Goal: Task Accomplishment & Management: Use online tool/utility

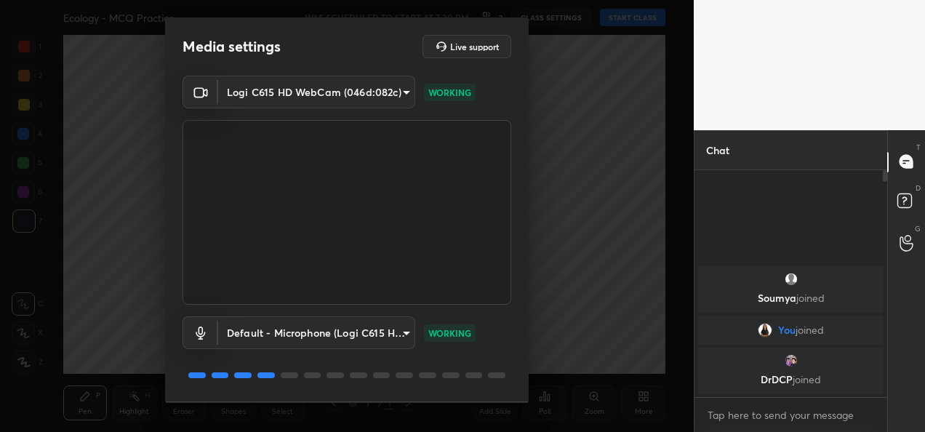
click at [661, 208] on div "Media settings Live support Logi C615 HD WebCam (046d:082c) 9a60a891c99e43c4f3b…" at bounding box center [346, 216] width 693 height 432
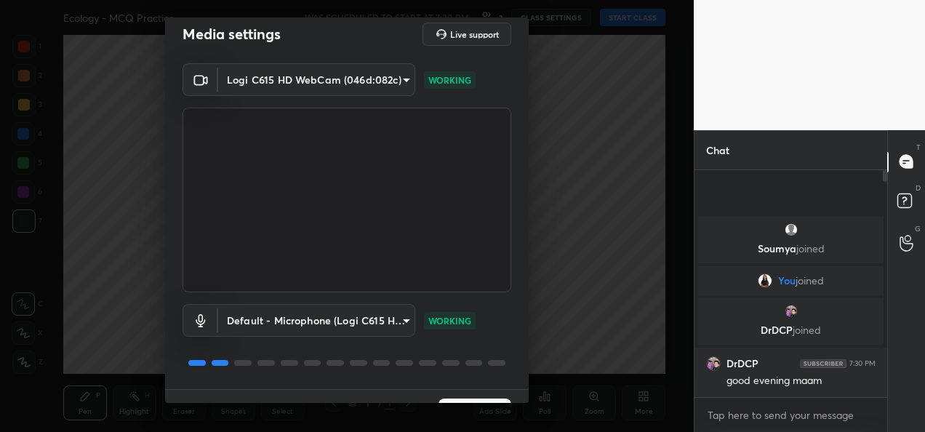
click at [467, 398] on button "Next" at bounding box center [474, 412] width 73 height 29
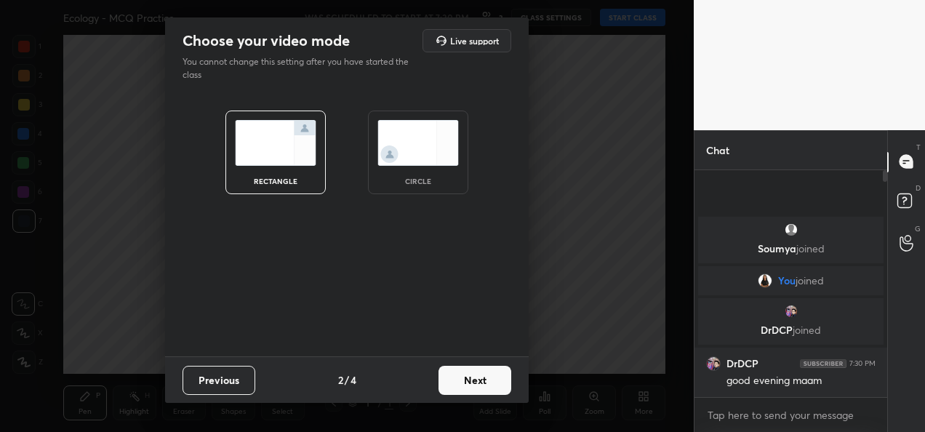
scroll to position [0, 0]
click at [472, 384] on button "Next" at bounding box center [474, 380] width 73 height 29
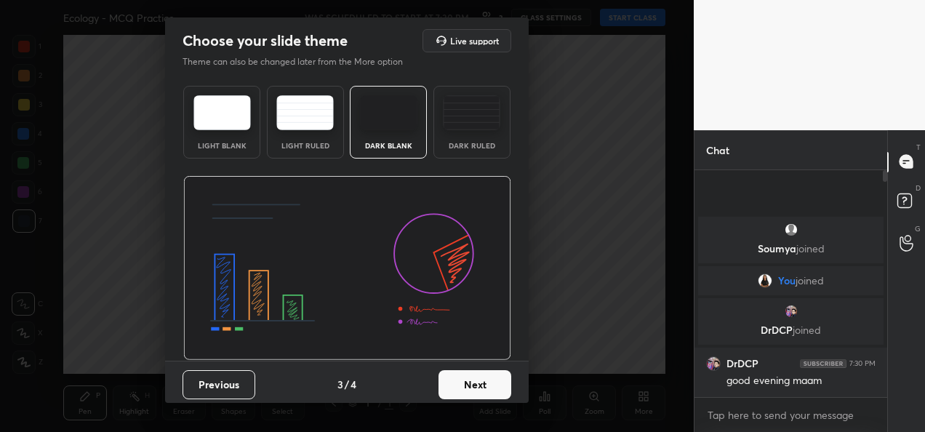
click at [473, 386] on button "Next" at bounding box center [474, 384] width 73 height 29
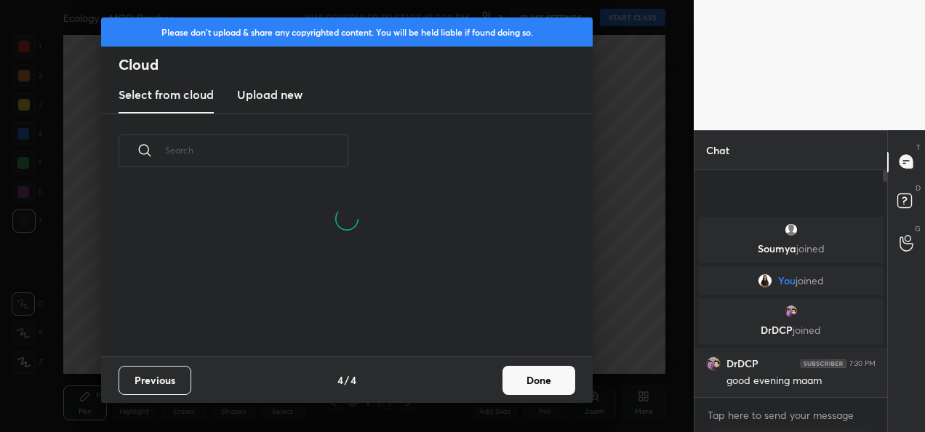
click at [545, 375] on button "Done" at bounding box center [538, 380] width 73 height 29
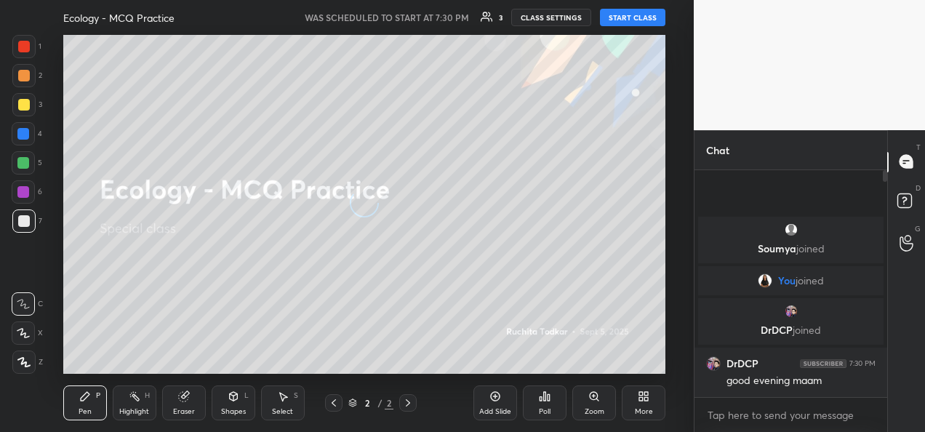
click at [638, 25] on button "START CLASS" at bounding box center [632, 17] width 65 height 17
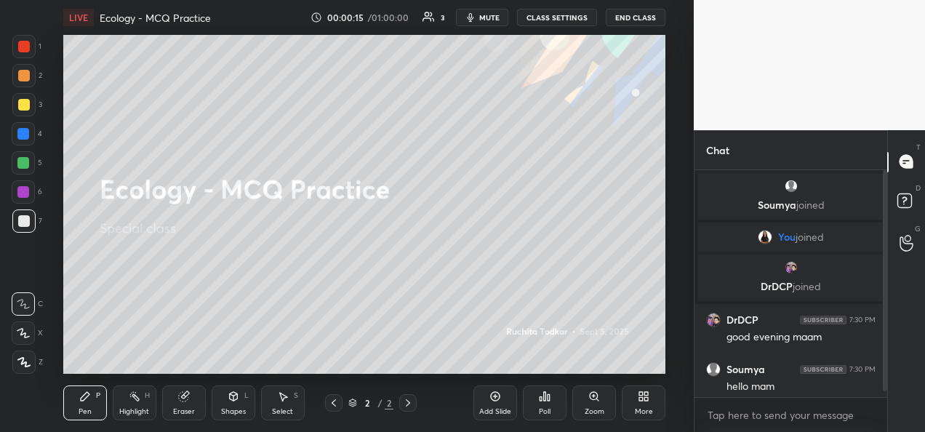
click at [638, 408] on div "More" at bounding box center [644, 411] width 18 height 7
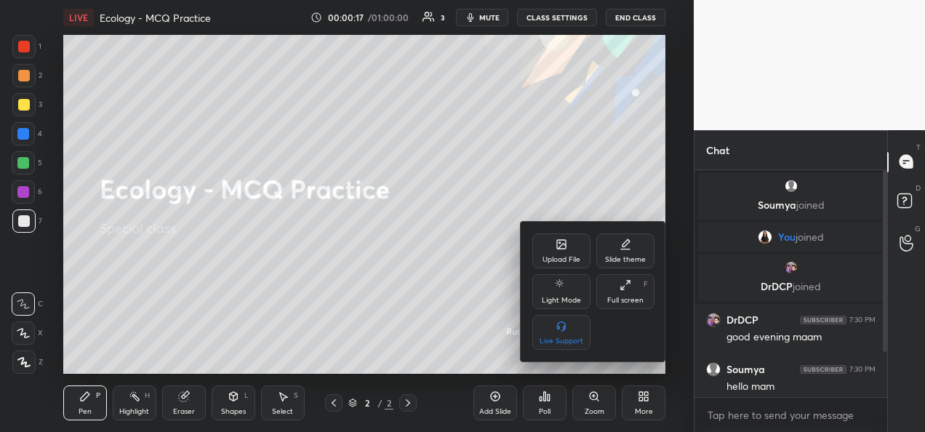
click at [567, 256] on div "Upload File" at bounding box center [561, 259] width 38 height 7
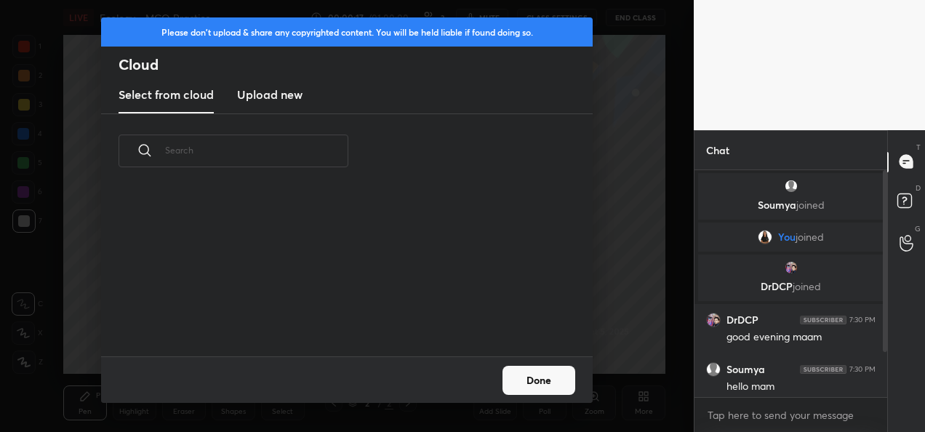
scroll to position [167, 467]
click at [291, 101] on h3 "Upload new" at bounding box center [269, 94] width 65 height 17
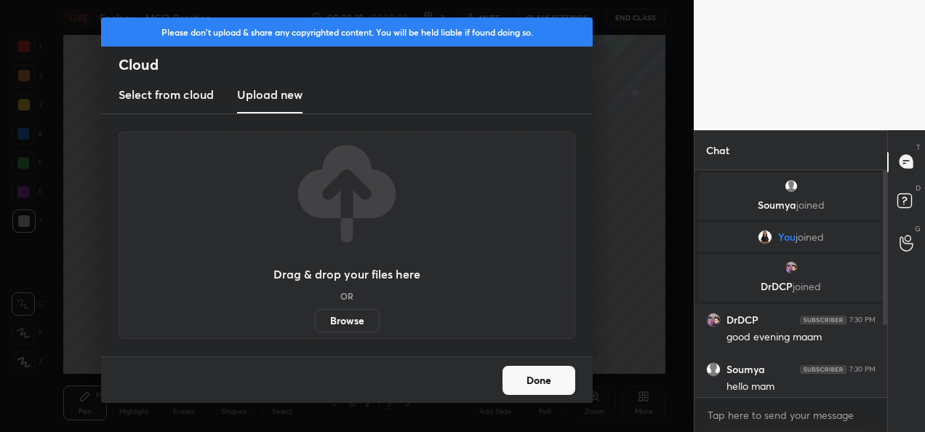
click at [285, 101] on h3 "Upload new" at bounding box center [269, 94] width 65 height 17
click at [349, 324] on label "Browse" at bounding box center [347, 320] width 65 height 23
click at [315, 324] on input "Browse" at bounding box center [315, 320] width 0 height 23
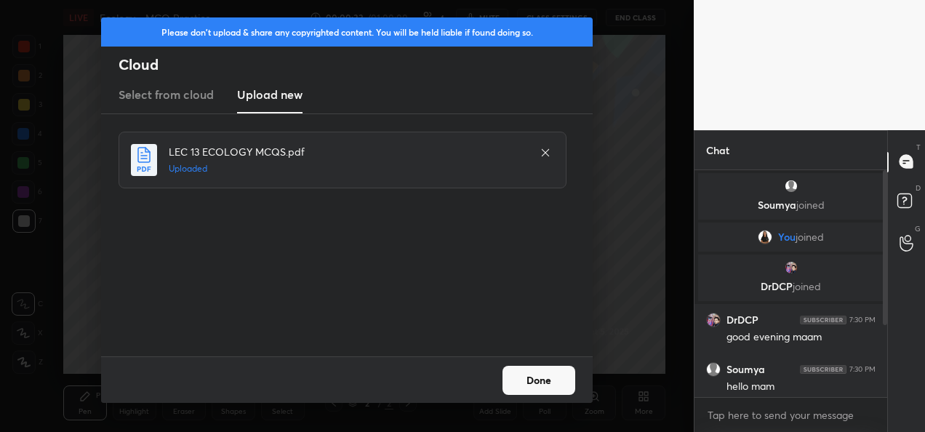
click at [534, 382] on button "Done" at bounding box center [538, 380] width 73 height 29
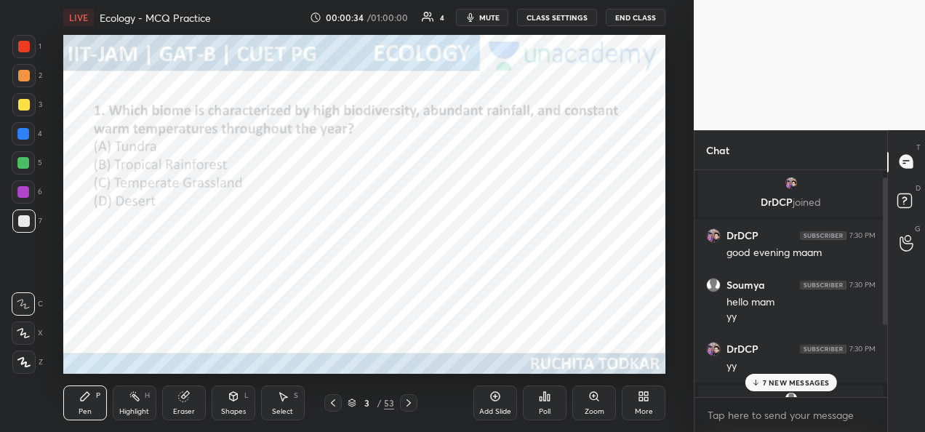
scroll to position [122, 0]
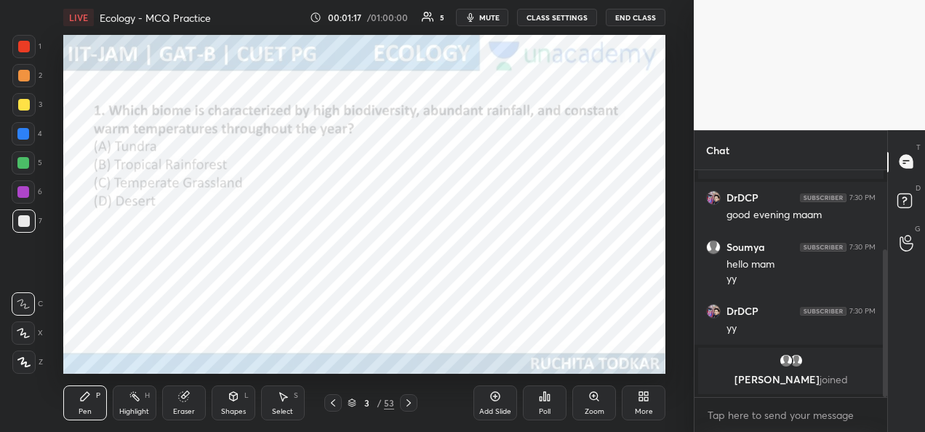
click at [24, 49] on div at bounding box center [24, 47] width 12 height 12
click at [28, 339] on div at bounding box center [23, 332] width 23 height 23
click at [547, 410] on div "Poll" at bounding box center [545, 411] width 12 height 7
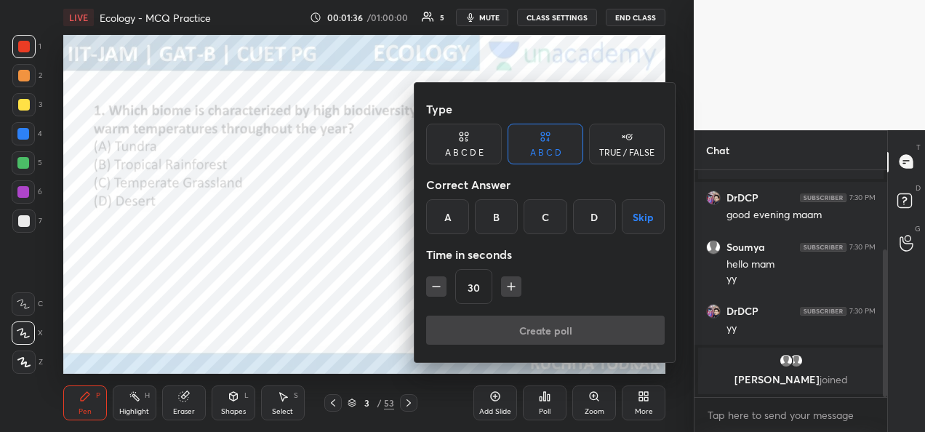
click at [495, 219] on div "B" at bounding box center [496, 216] width 43 height 35
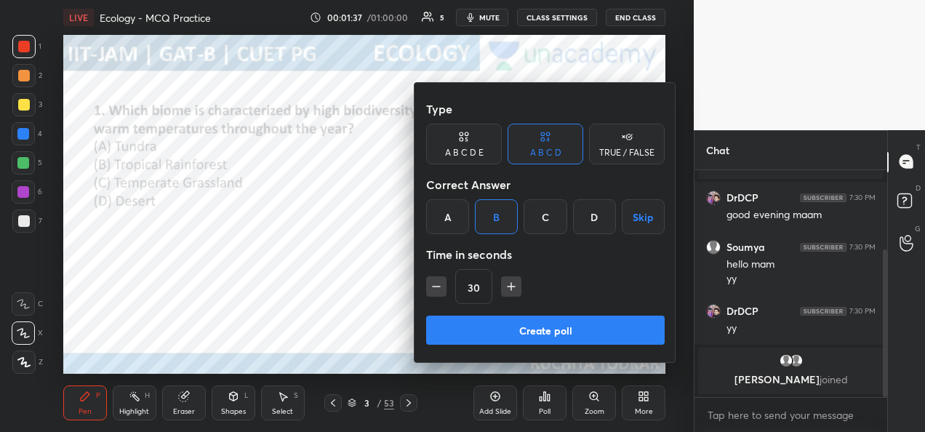
click at [467, 323] on button "Create poll" at bounding box center [545, 329] width 238 height 29
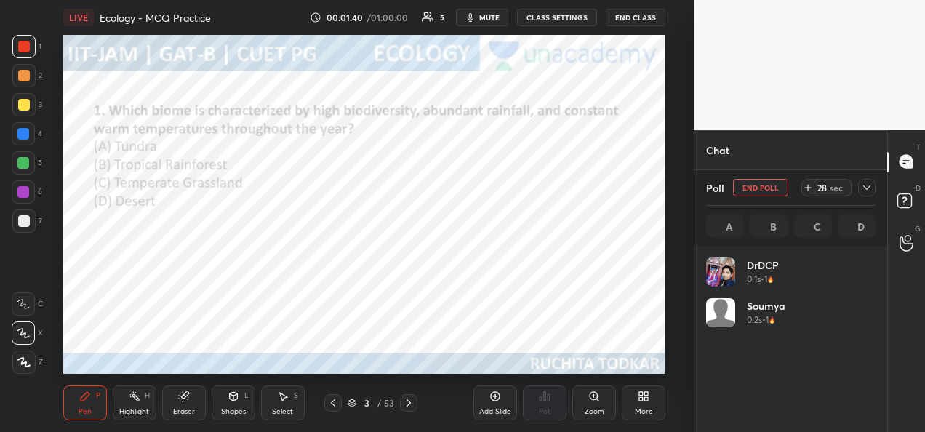
scroll to position [170, 165]
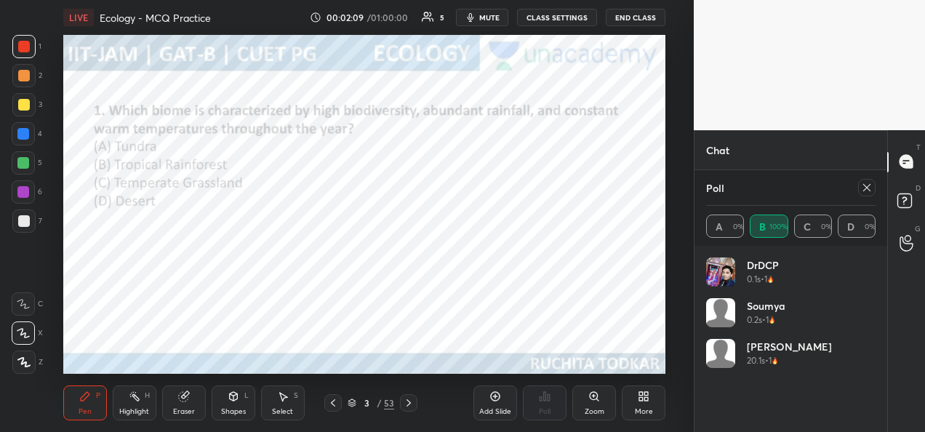
click at [871, 189] on icon at bounding box center [867, 188] width 12 height 12
type textarea "x"
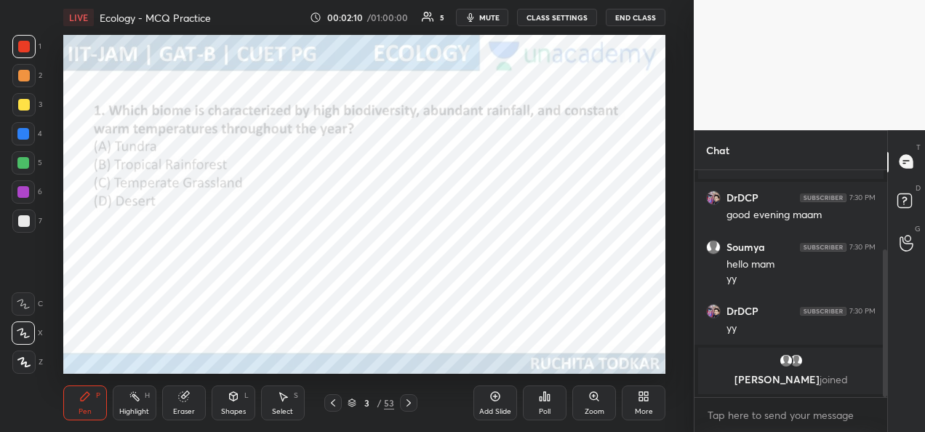
scroll to position [102, 188]
click at [24, 74] on div at bounding box center [24, 76] width 12 height 12
click at [539, 406] on div "Poll" at bounding box center [545, 402] width 44 height 35
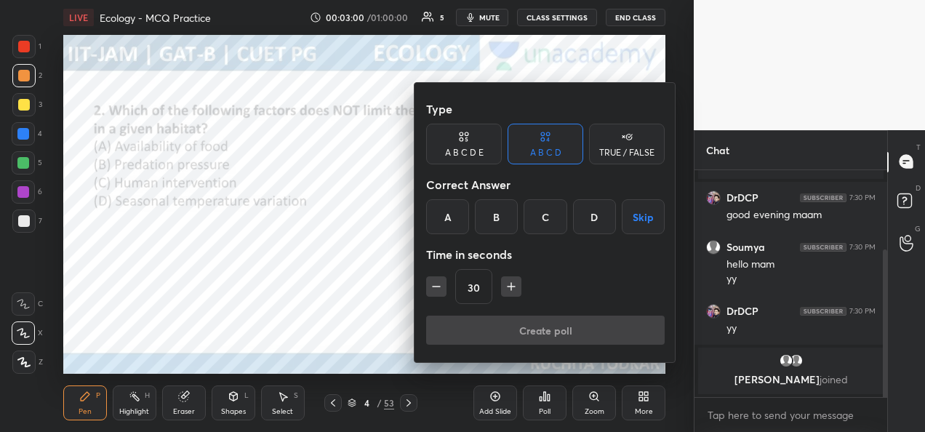
click at [587, 223] on div "D" at bounding box center [594, 216] width 43 height 35
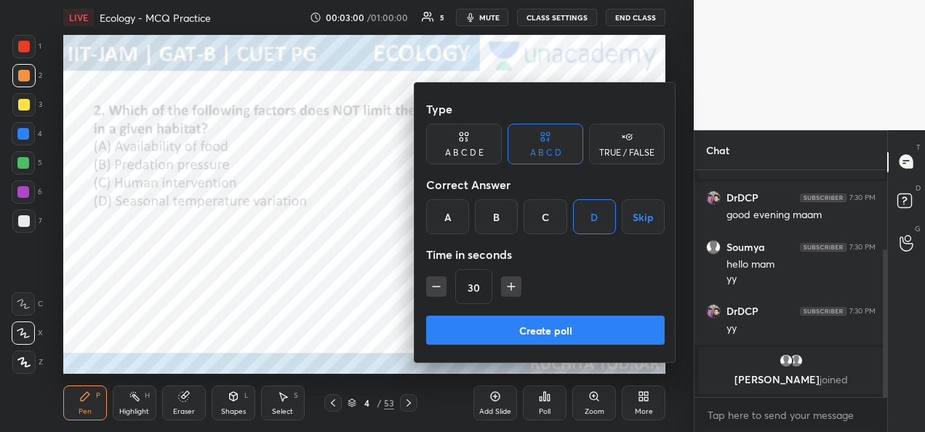
click at [503, 319] on button "Create poll" at bounding box center [545, 329] width 238 height 29
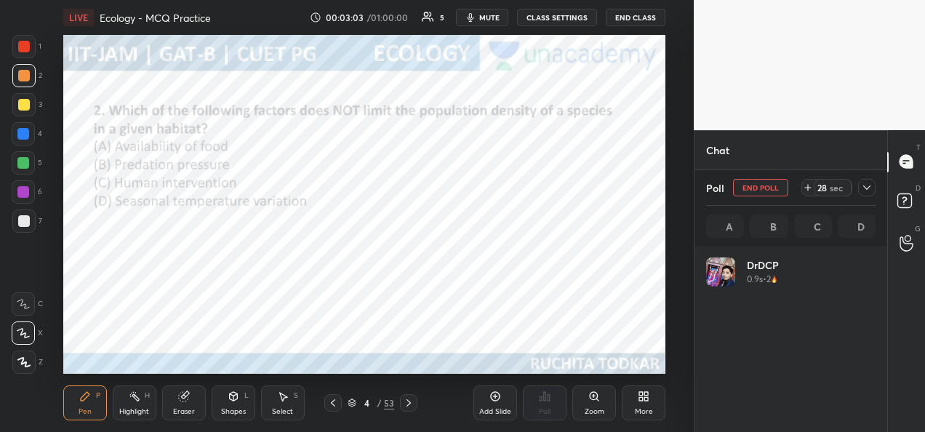
scroll to position [170, 165]
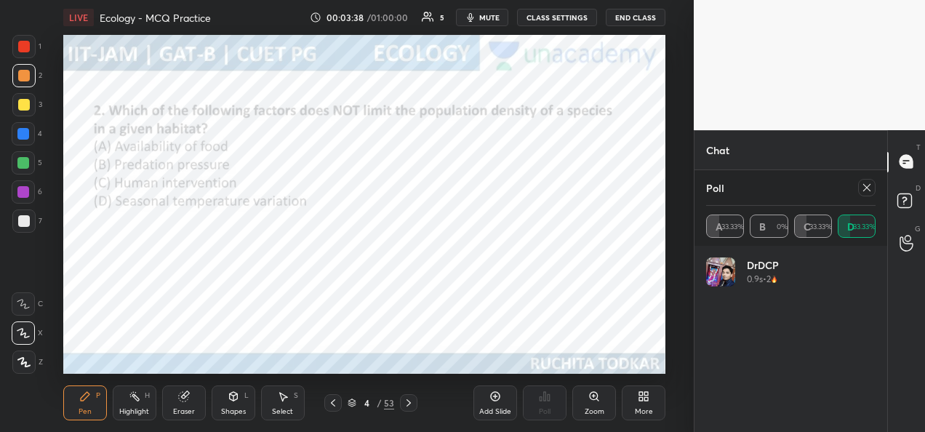
click at [871, 188] on icon at bounding box center [867, 188] width 12 height 12
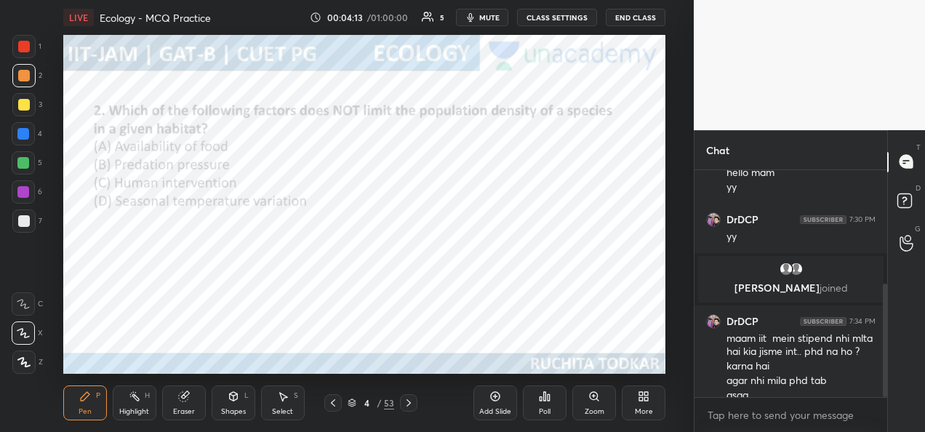
scroll to position [228, 0]
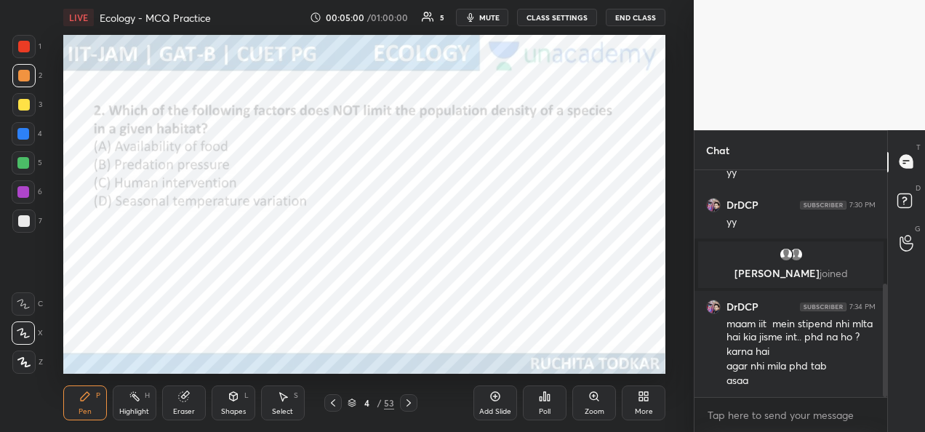
click at [406, 401] on icon at bounding box center [409, 403] width 12 height 12
click at [544, 401] on icon at bounding box center [545, 396] width 12 height 12
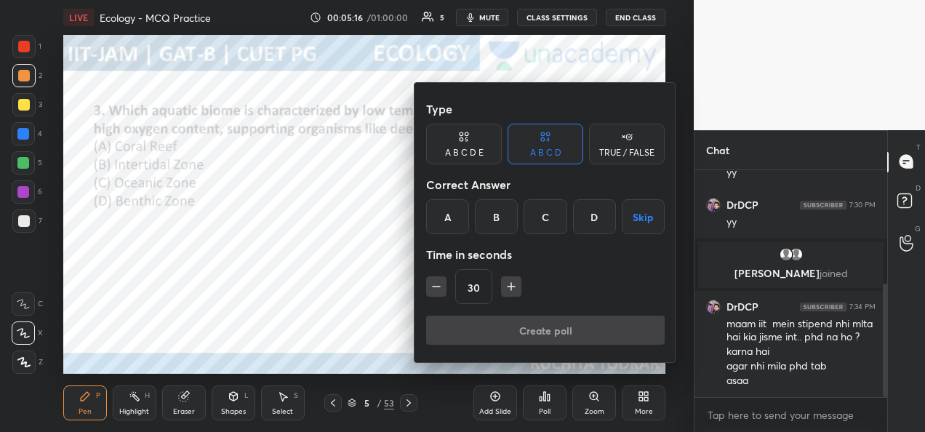
click at [595, 220] on div "D" at bounding box center [594, 216] width 43 height 35
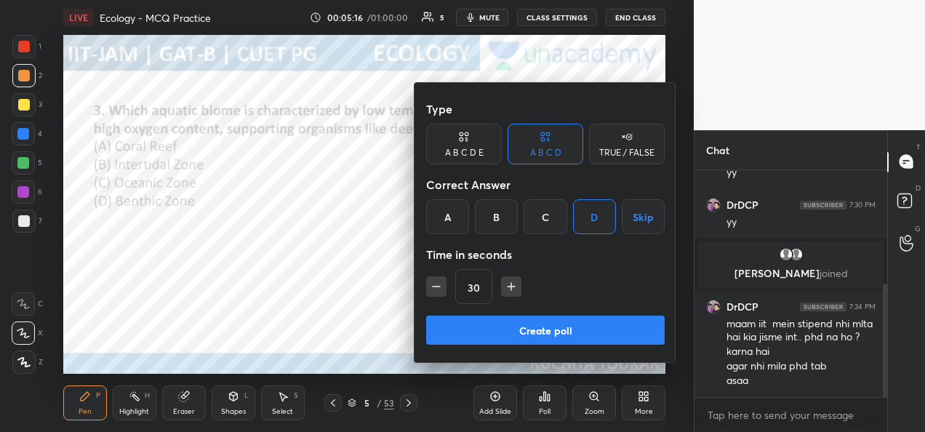
click at [481, 332] on button "Create poll" at bounding box center [545, 329] width 238 height 29
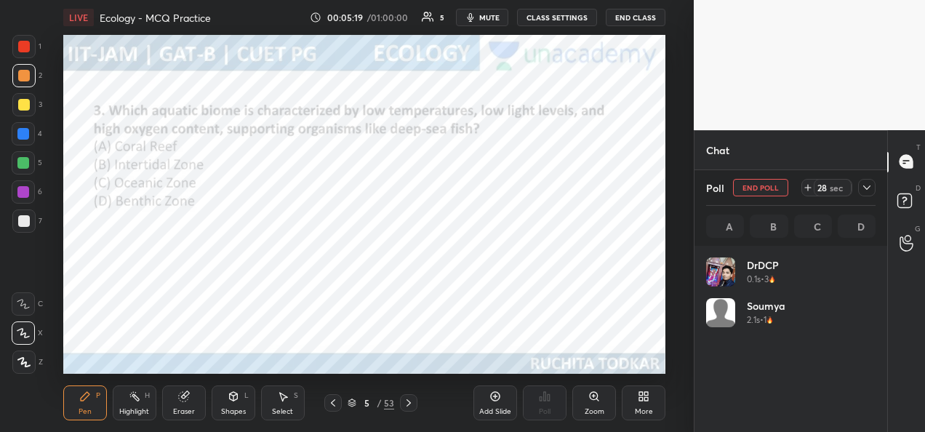
scroll to position [170, 165]
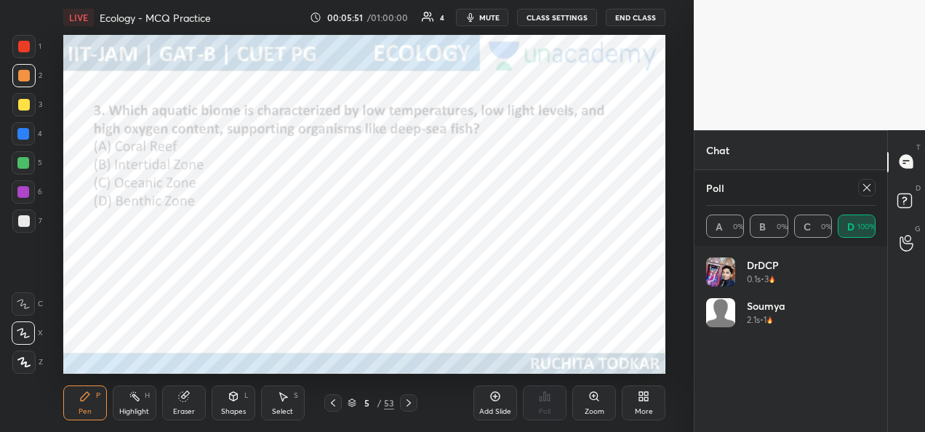
click at [867, 189] on icon at bounding box center [867, 188] width 12 height 12
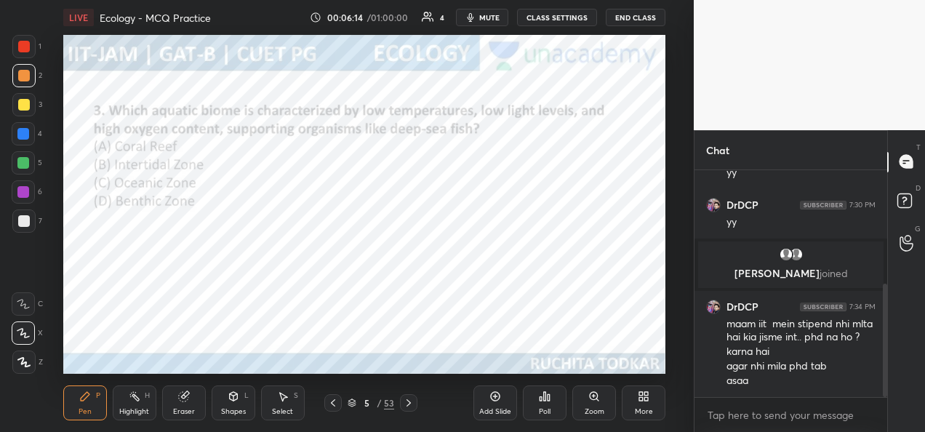
scroll to position [278, 0]
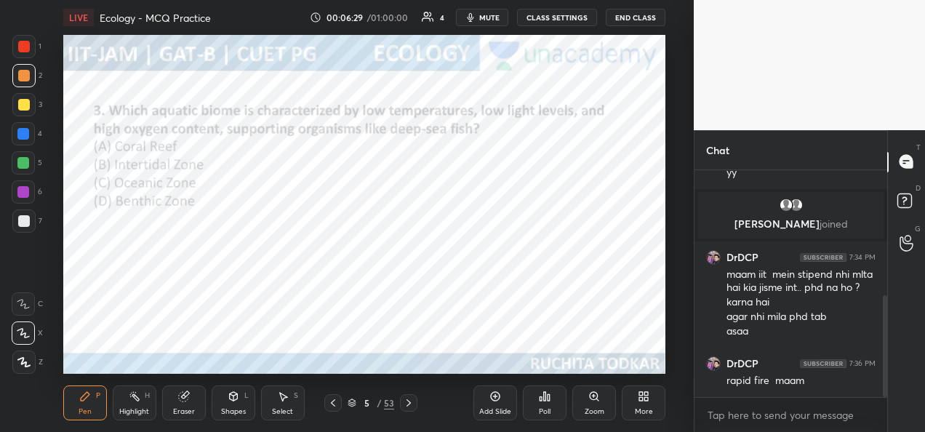
click at [401, 406] on div at bounding box center [408, 402] width 17 height 17
click at [543, 409] on div "Poll" at bounding box center [545, 411] width 12 height 7
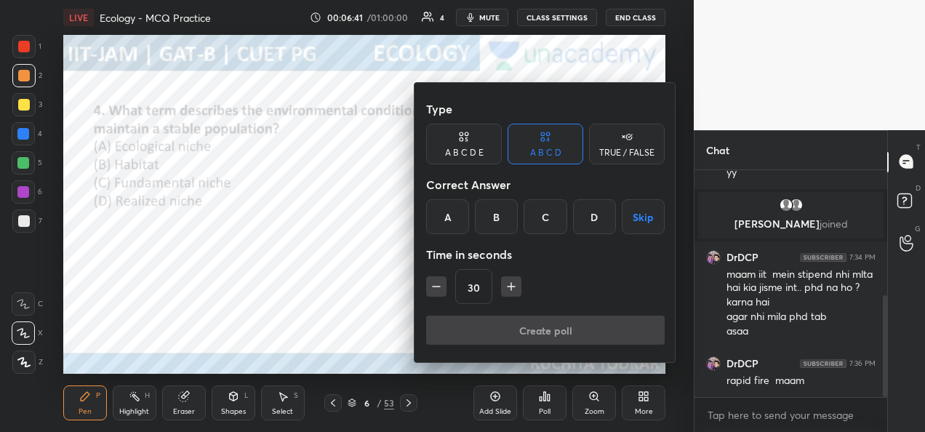
click at [544, 215] on div "C" at bounding box center [544, 216] width 43 height 35
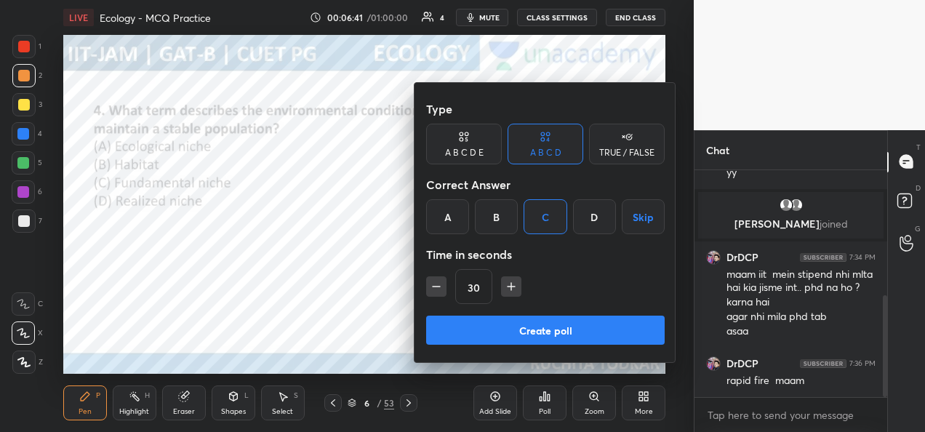
click at [508, 336] on button "Create poll" at bounding box center [545, 329] width 238 height 29
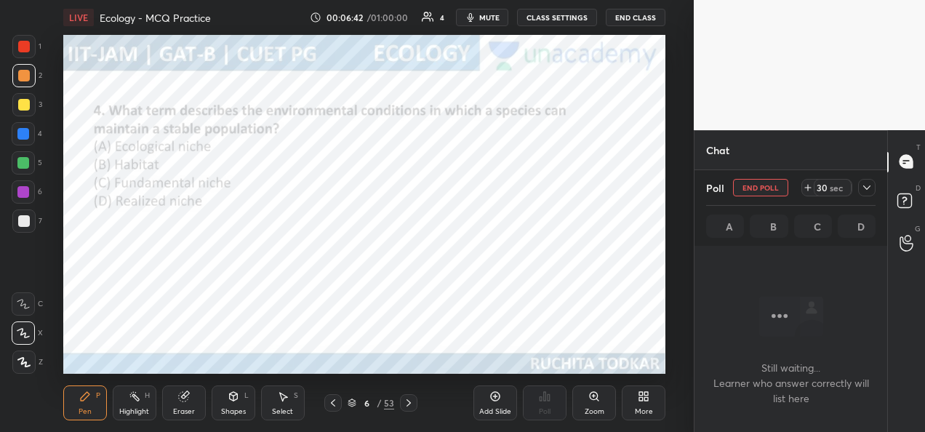
scroll to position [5, 4]
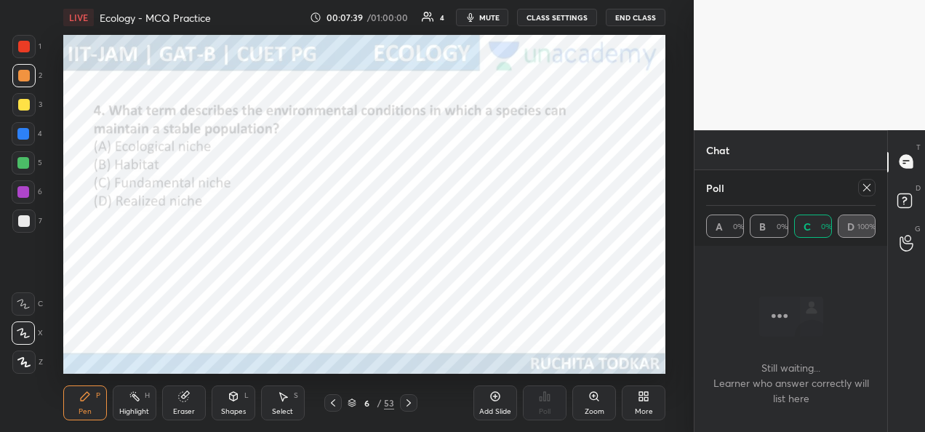
click at [864, 192] on icon at bounding box center [867, 188] width 12 height 12
type textarea "x"
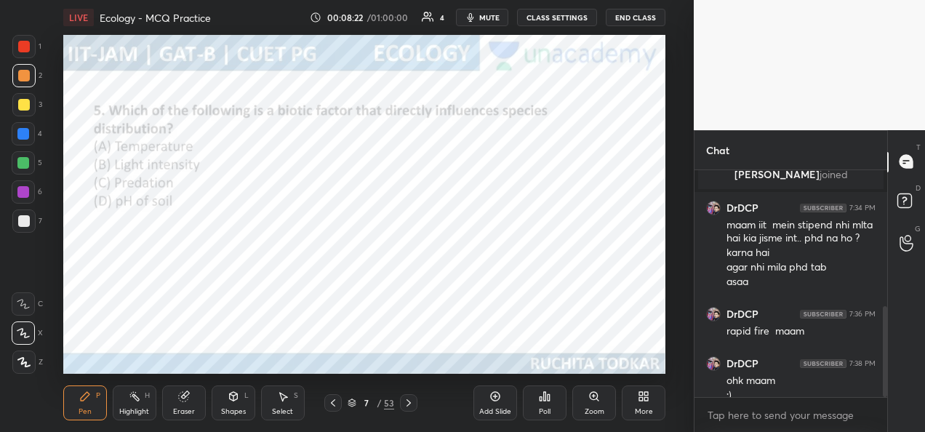
scroll to position [342, 0]
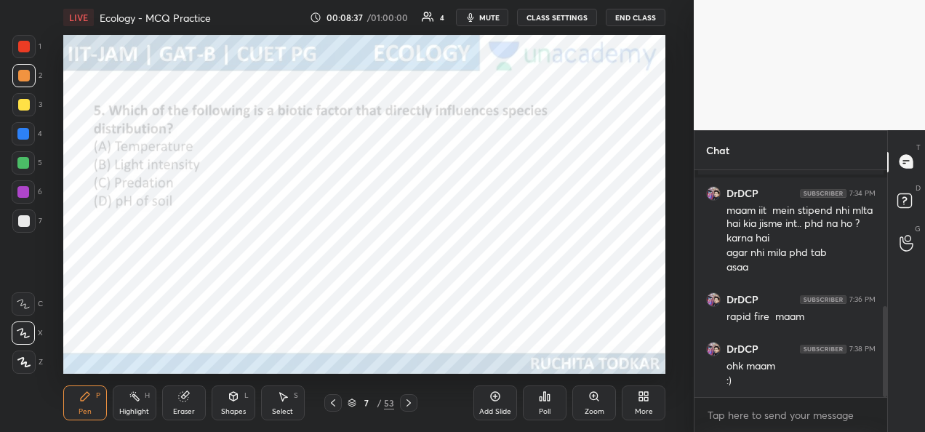
click at [540, 408] on div "Poll" at bounding box center [545, 411] width 12 height 7
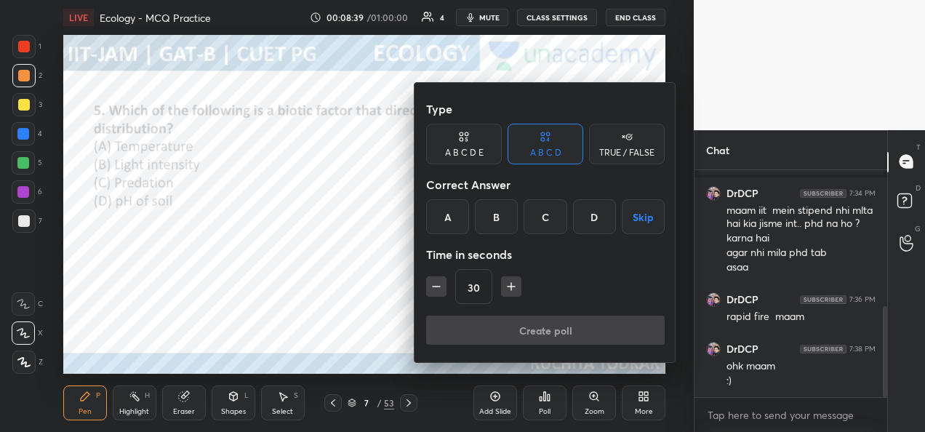
click at [435, 292] on icon "button" at bounding box center [436, 286] width 15 height 15
type input "15"
click at [554, 220] on div "C" at bounding box center [544, 216] width 43 height 35
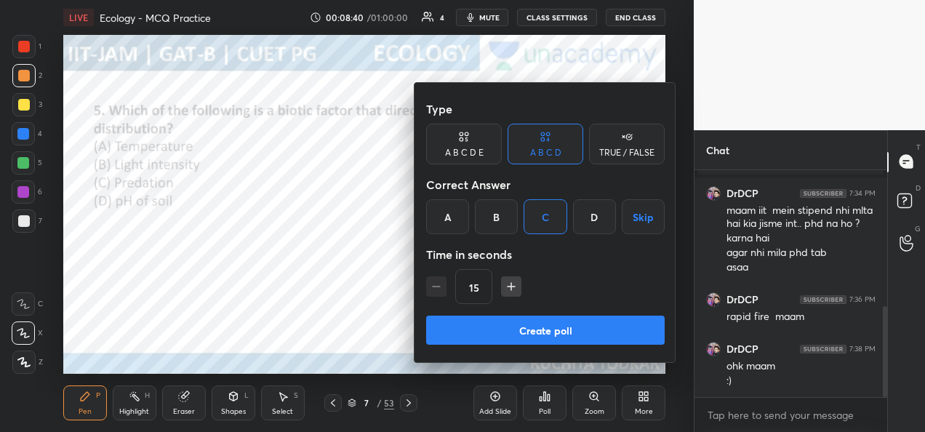
click at [499, 330] on button "Create poll" at bounding box center [545, 329] width 238 height 29
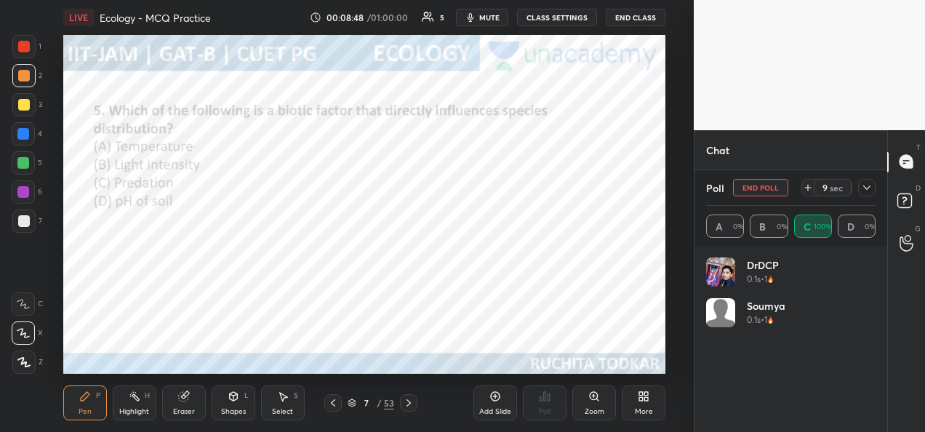
scroll to position [470, 0]
click at [862, 193] on icon at bounding box center [867, 188] width 12 height 12
type textarea "x"
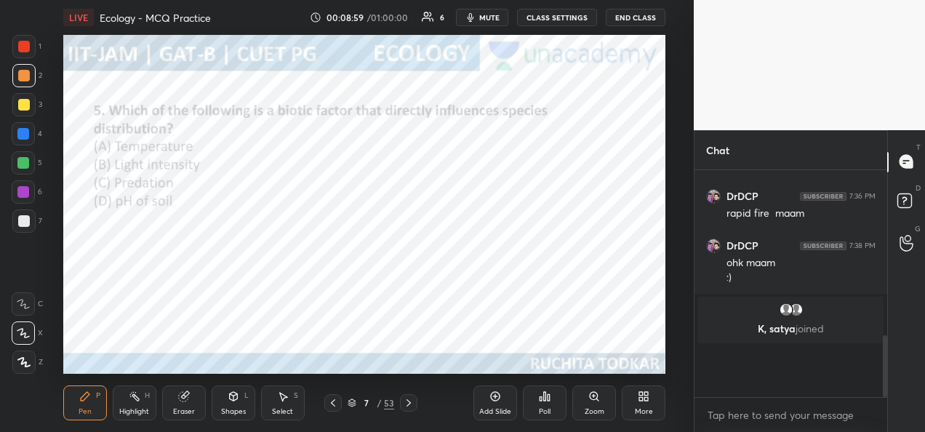
scroll to position [222, 188]
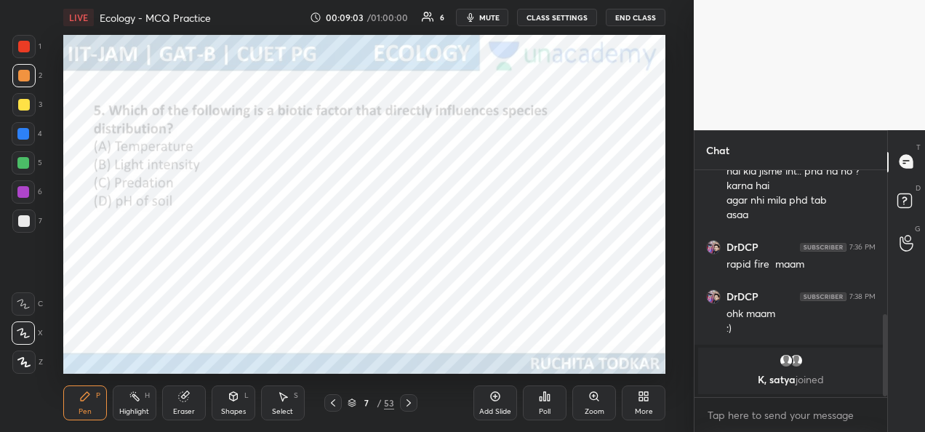
click at [23, 51] on div at bounding box center [24, 47] width 12 height 12
click at [411, 406] on icon at bounding box center [409, 403] width 12 height 12
click at [542, 405] on div "Poll" at bounding box center [545, 402] width 44 height 35
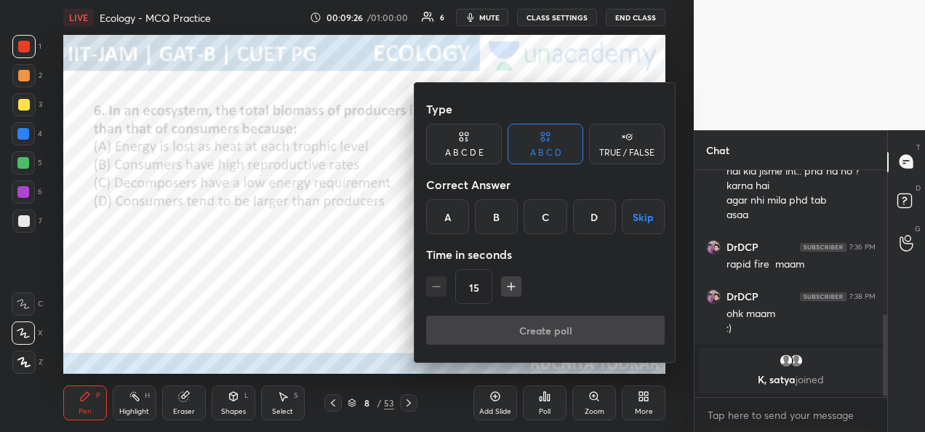
click at [439, 216] on div "A" at bounding box center [447, 216] width 43 height 35
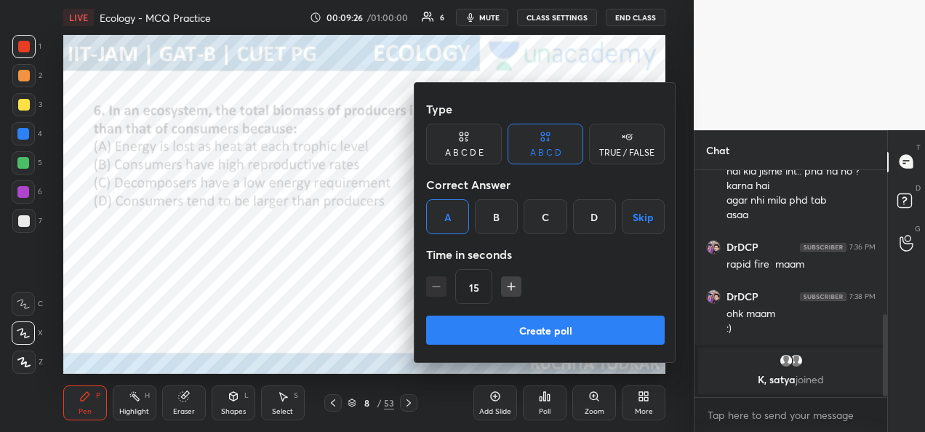
click at [504, 288] on icon "button" at bounding box center [511, 286] width 15 height 15
type input "30"
click at [472, 324] on button "Create poll" at bounding box center [545, 329] width 238 height 29
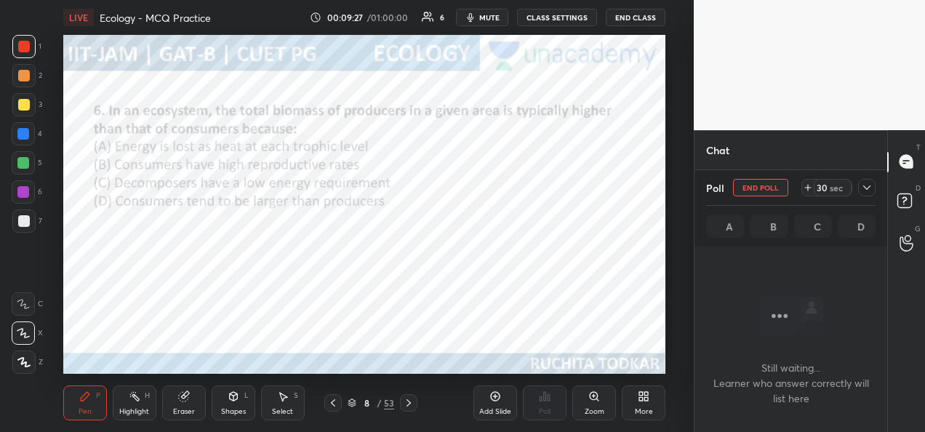
scroll to position [34, 188]
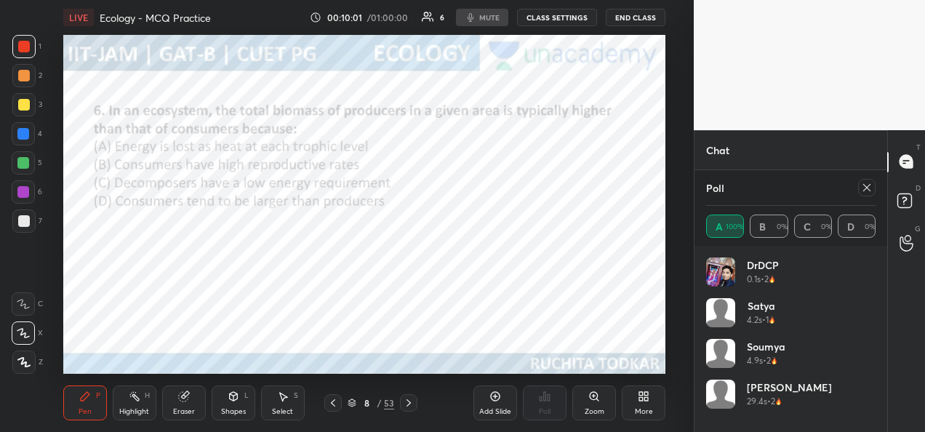
click at [570, 20] on button "CLASS SETTINGS" at bounding box center [557, 17] width 80 height 17
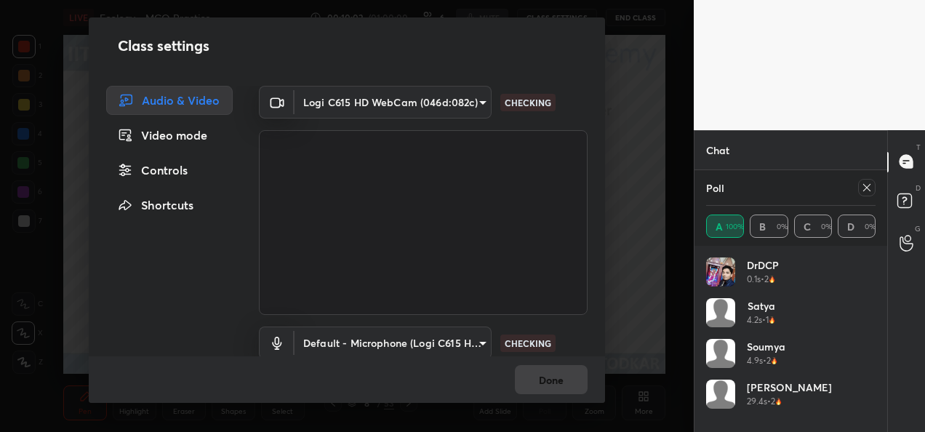
click at [461, 110] on body "1 2 3 4 5 6 7 C X Z C X Z E E Erase all H H LIVE Ecology - MCQ Practice 00:10:0…" at bounding box center [462, 216] width 925 height 432
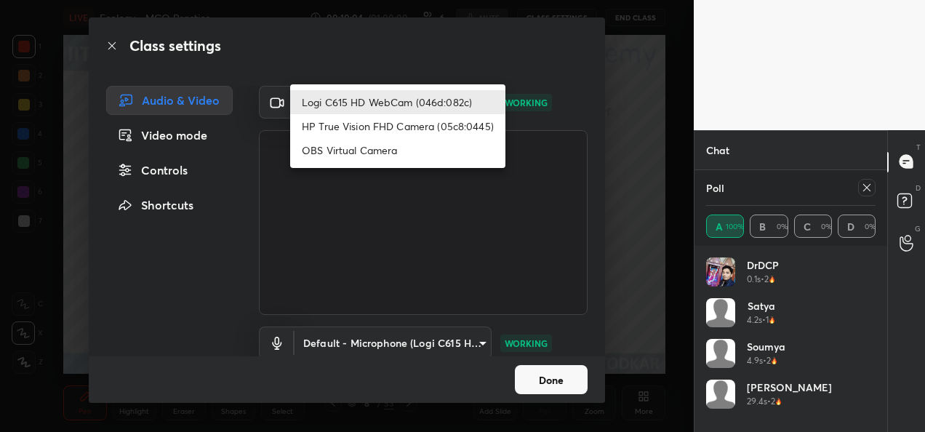
click at [542, 384] on div at bounding box center [462, 216] width 925 height 432
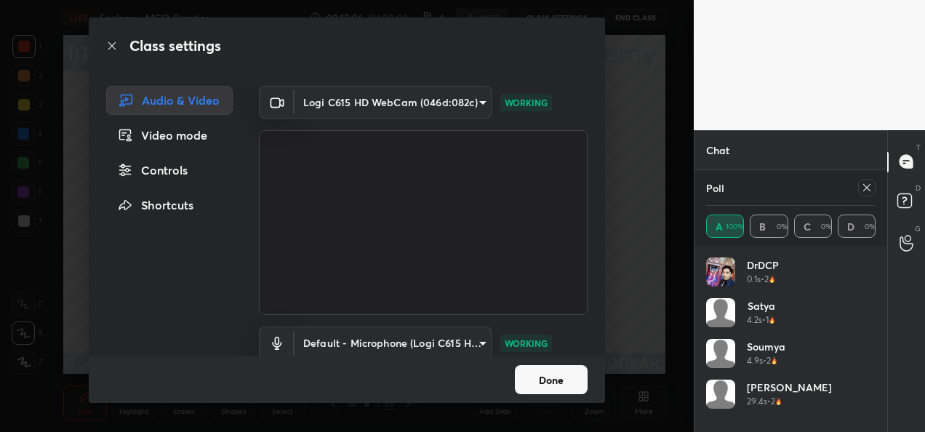
click at [866, 189] on icon at bounding box center [867, 188] width 12 height 12
type textarea "x"
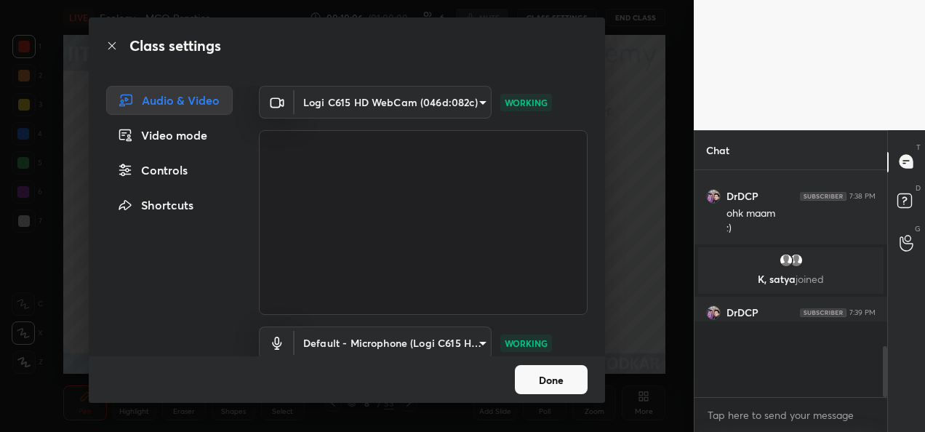
scroll to position [215, 188]
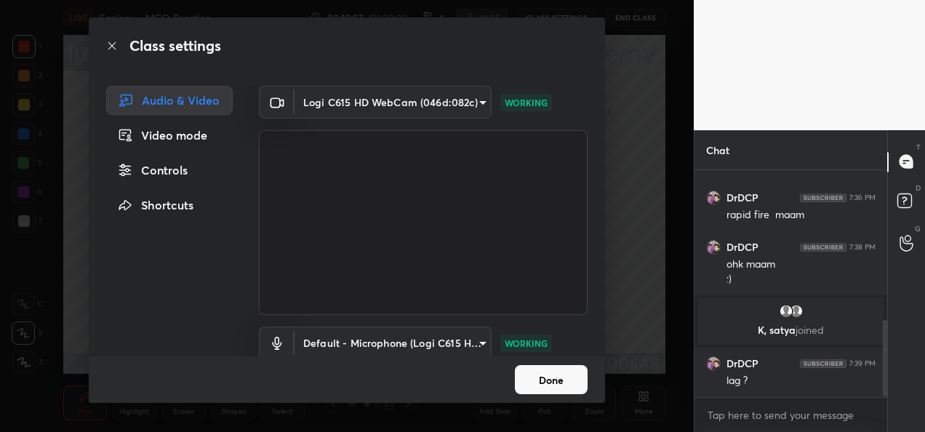
click at [558, 375] on button "Done" at bounding box center [551, 379] width 73 height 29
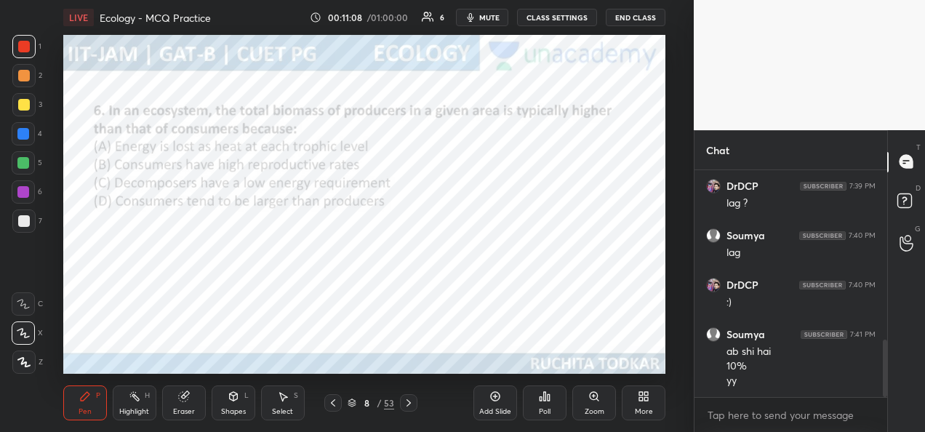
scroll to position [673, 0]
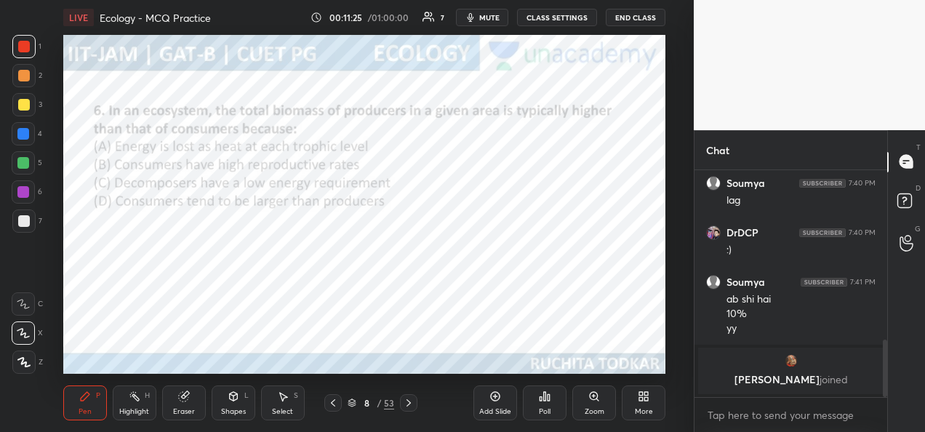
click at [411, 405] on icon at bounding box center [409, 403] width 12 height 12
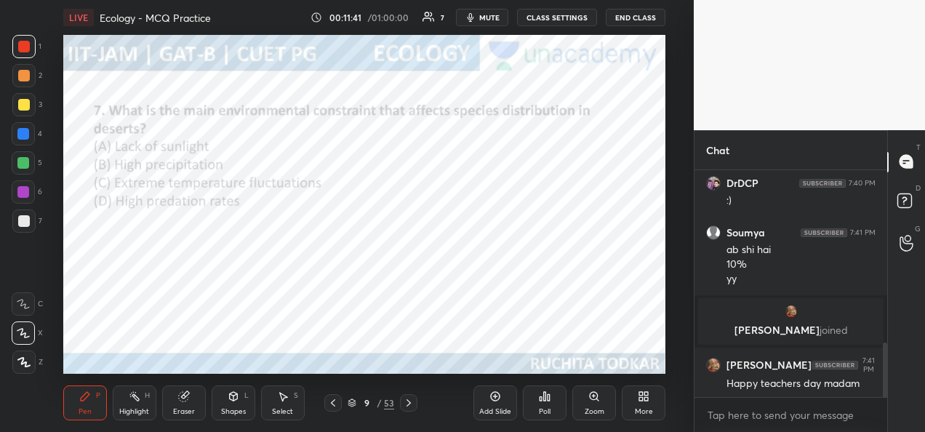
click at [545, 408] on div "Poll" at bounding box center [545, 411] width 12 height 7
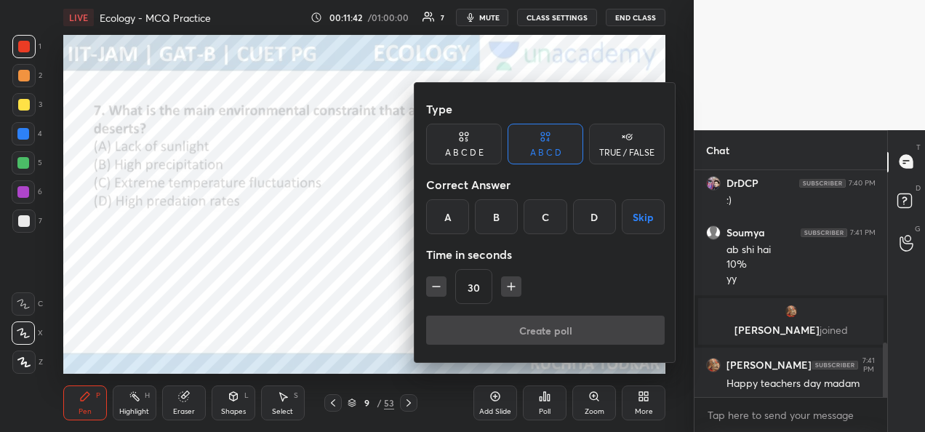
click at [544, 219] on div "C" at bounding box center [544, 216] width 43 height 35
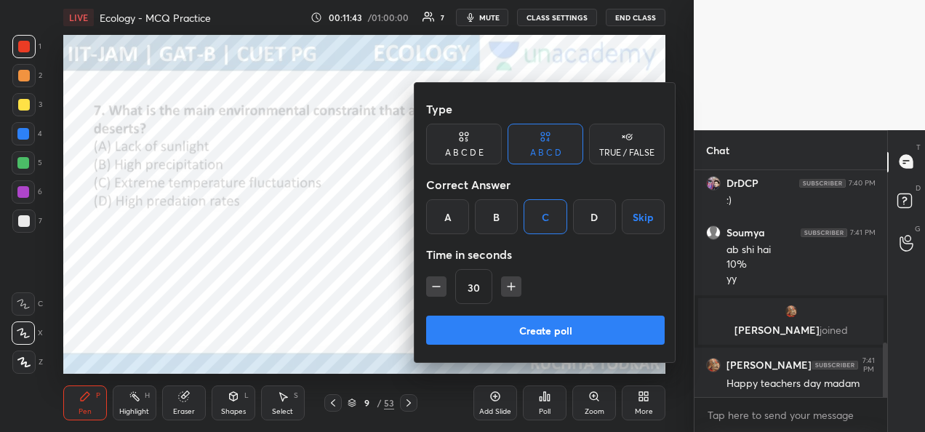
click at [522, 336] on button "Create poll" at bounding box center [545, 329] width 238 height 29
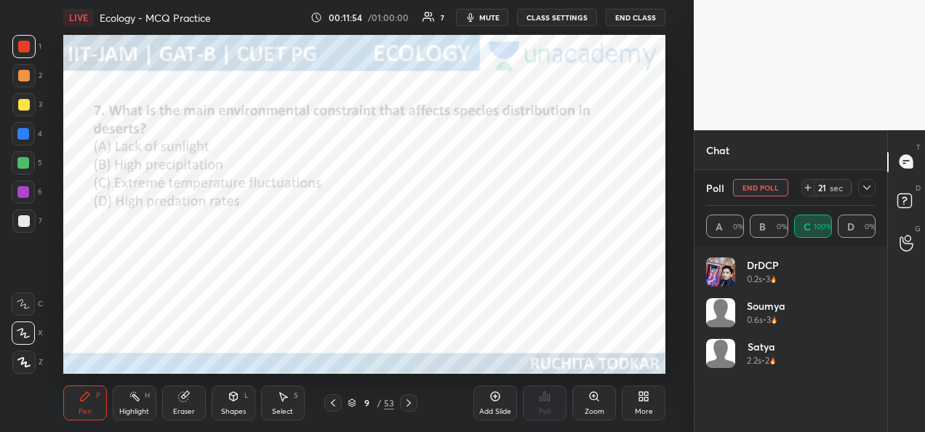
scroll to position [170, 165]
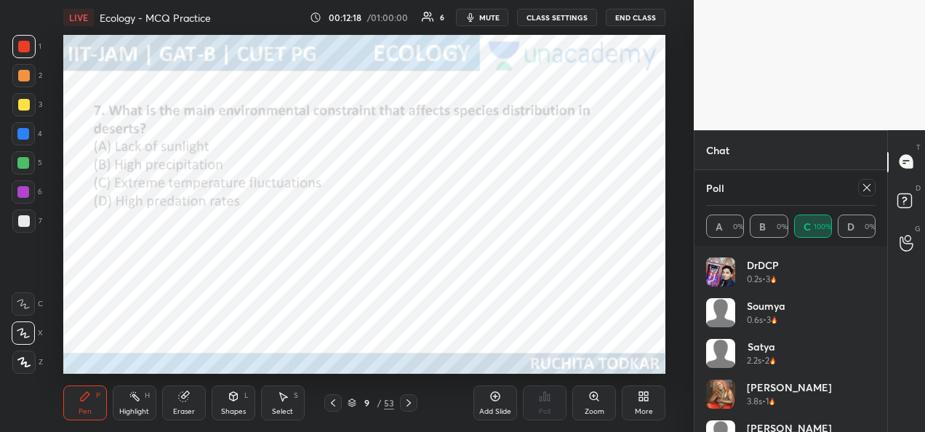
click at [862, 194] on div at bounding box center [866, 187] width 17 height 17
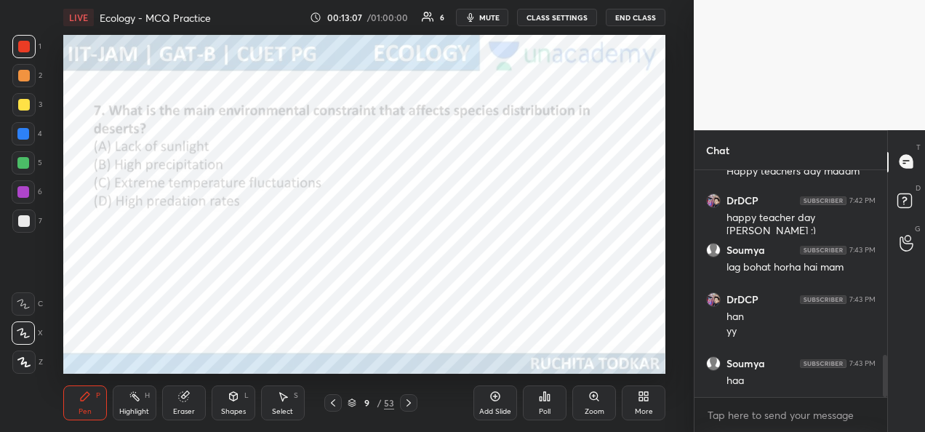
scroll to position [984, 0]
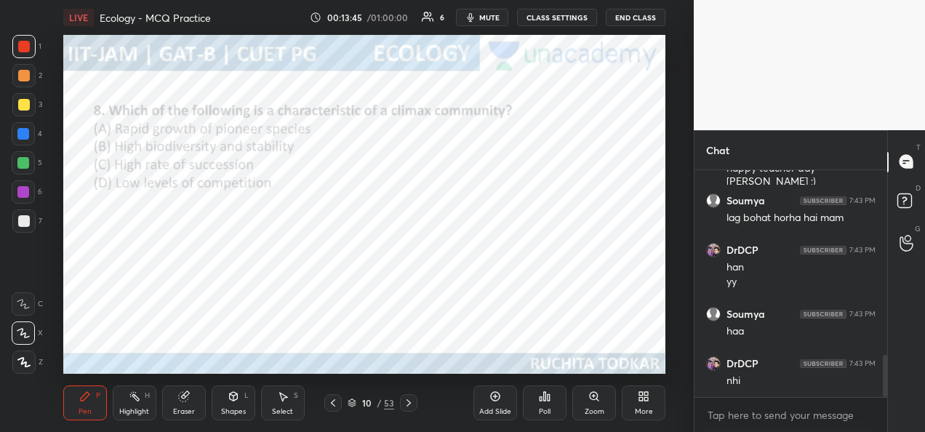
click at [12, 73] on div at bounding box center [23, 75] width 23 height 23
click at [548, 411] on div "Poll" at bounding box center [545, 411] width 12 height 7
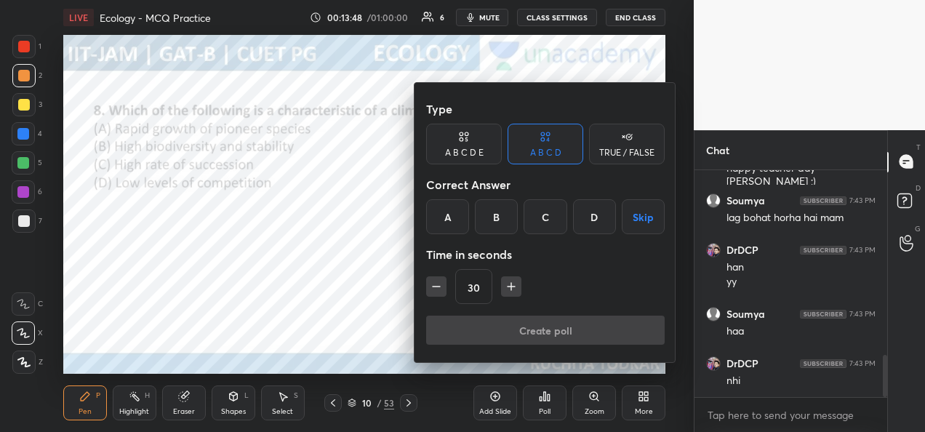
click at [497, 221] on div "B" at bounding box center [496, 216] width 43 height 35
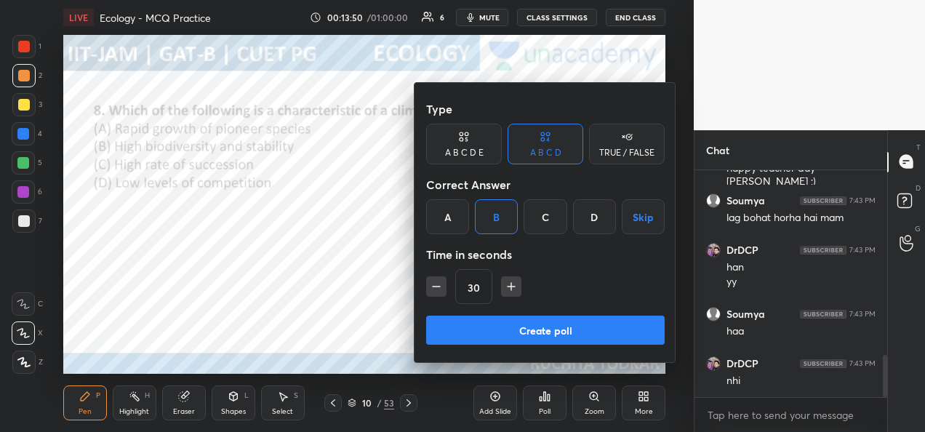
click at [488, 326] on button "Create poll" at bounding box center [545, 329] width 238 height 29
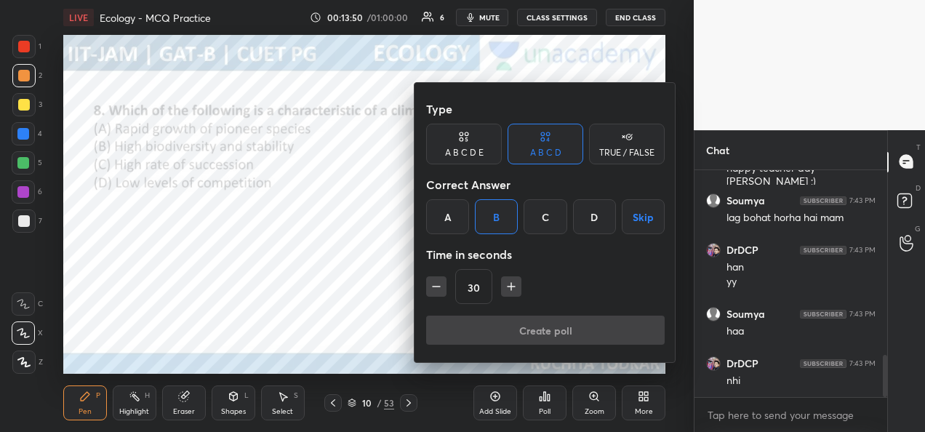
type textarea "x"
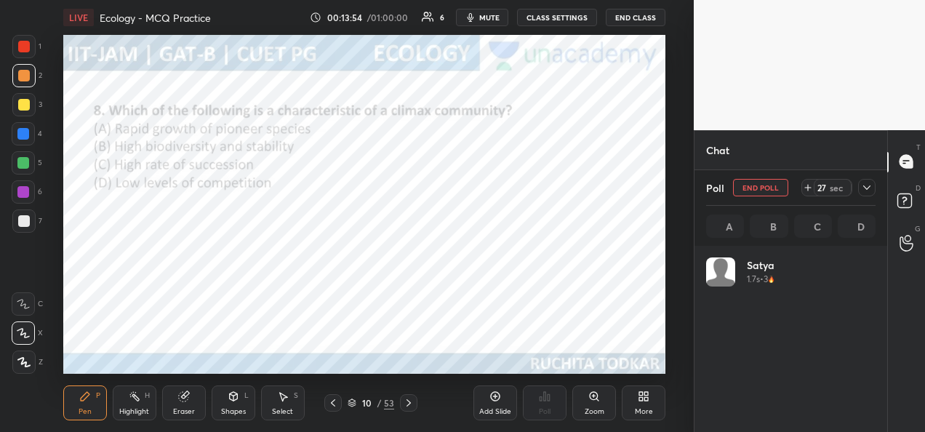
scroll to position [170, 165]
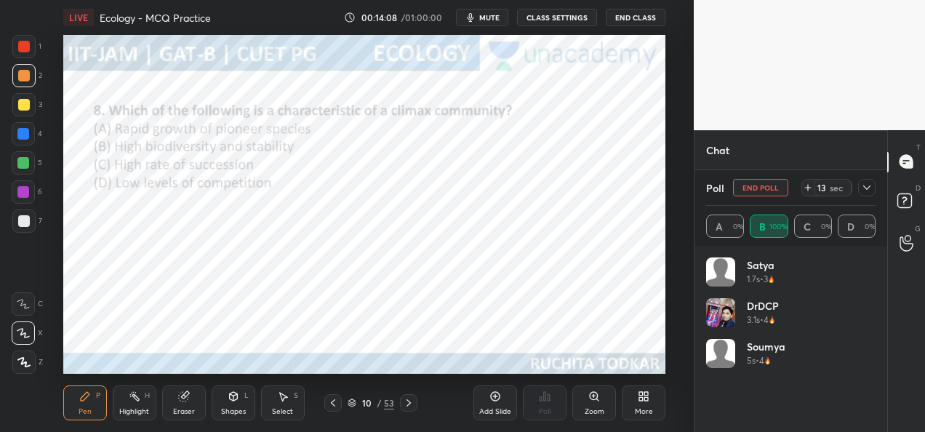
scroll to position [5, 4]
click at [778, 189] on button "End Poll" at bounding box center [760, 187] width 55 height 17
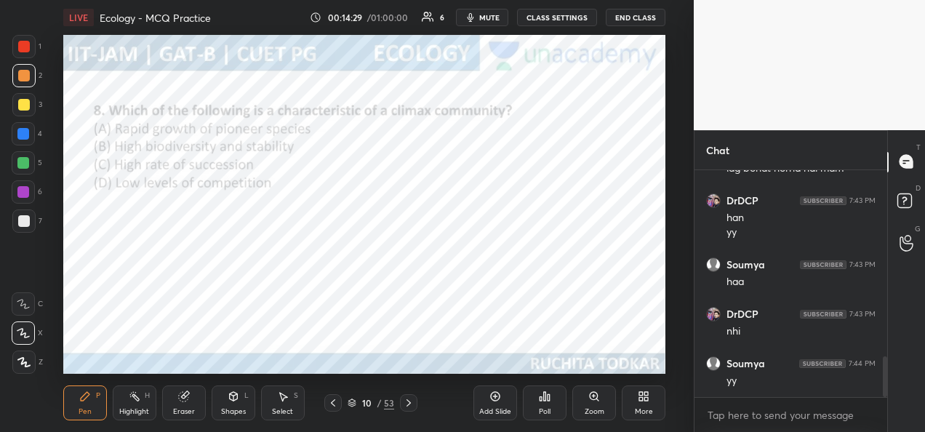
click at [30, 51] on div at bounding box center [23, 46] width 23 height 23
click at [410, 405] on icon at bounding box center [411, 402] width 4 height 7
click at [543, 410] on div "Poll" at bounding box center [545, 411] width 12 height 7
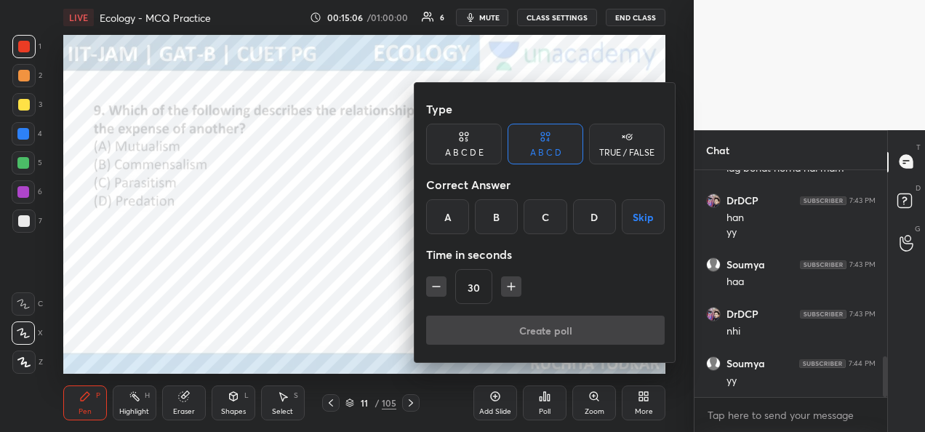
click at [554, 217] on div "C" at bounding box center [544, 216] width 43 height 35
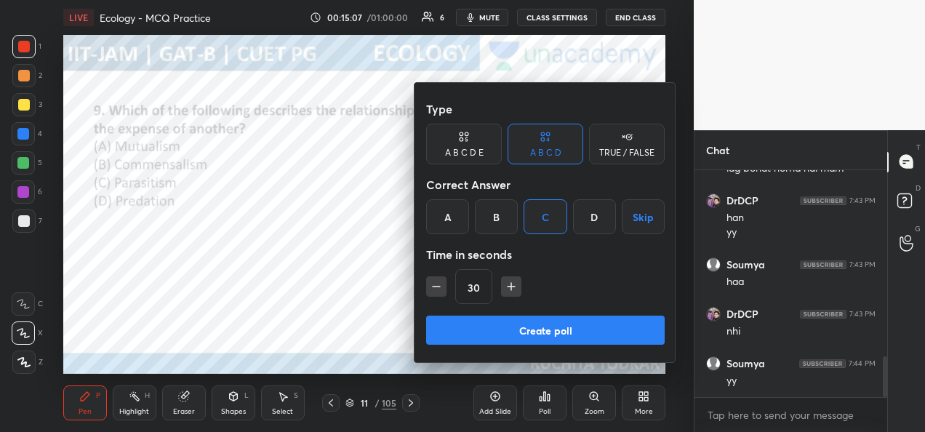
click at [561, 337] on button "Create poll" at bounding box center [545, 329] width 238 height 29
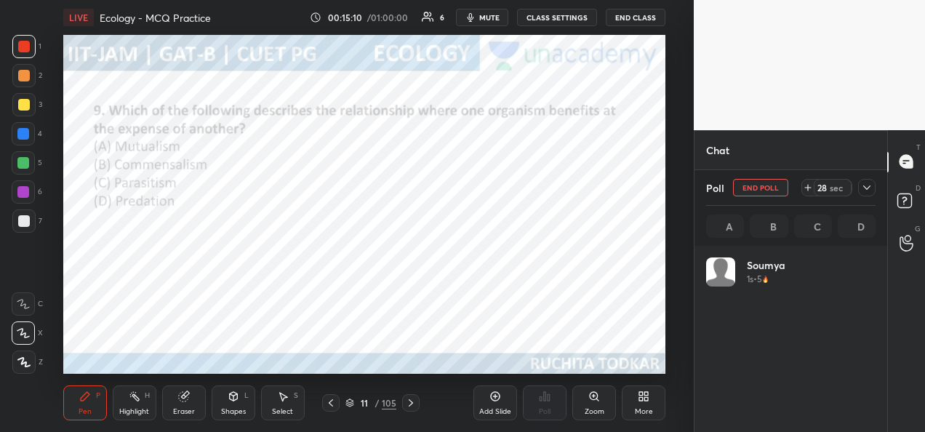
scroll to position [170, 165]
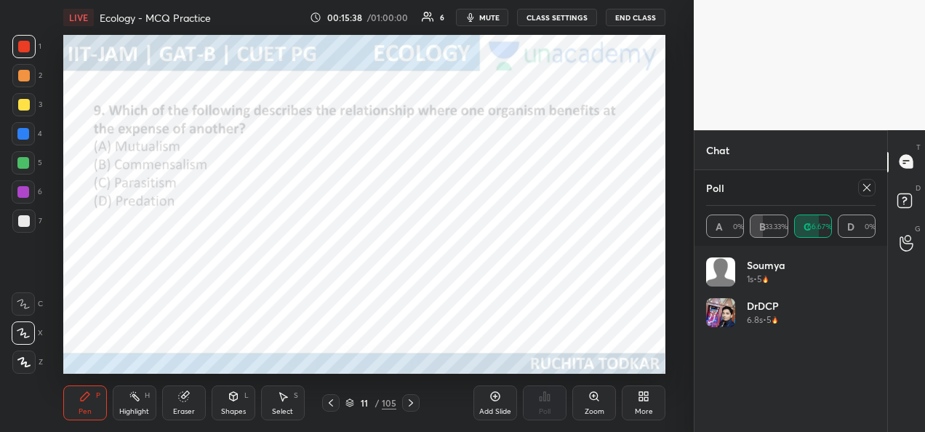
click at [861, 196] on div at bounding box center [863, 187] width 23 height 17
click at [866, 188] on icon at bounding box center [867, 188] width 12 height 12
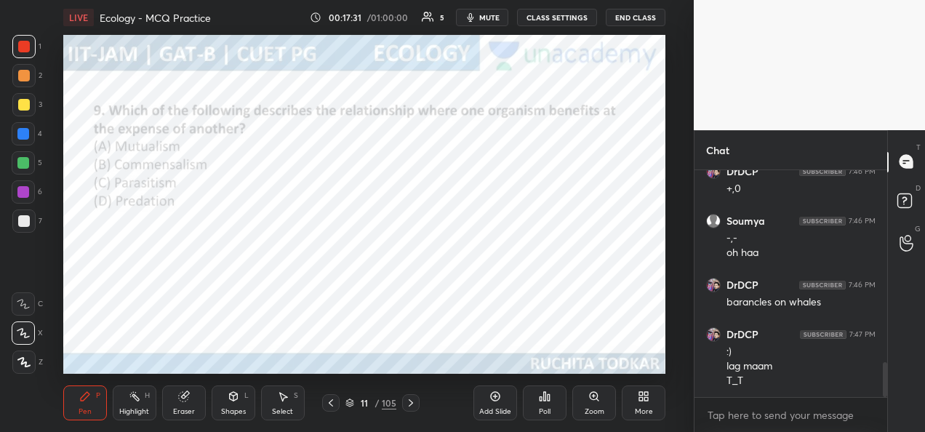
scroll to position [1311, 0]
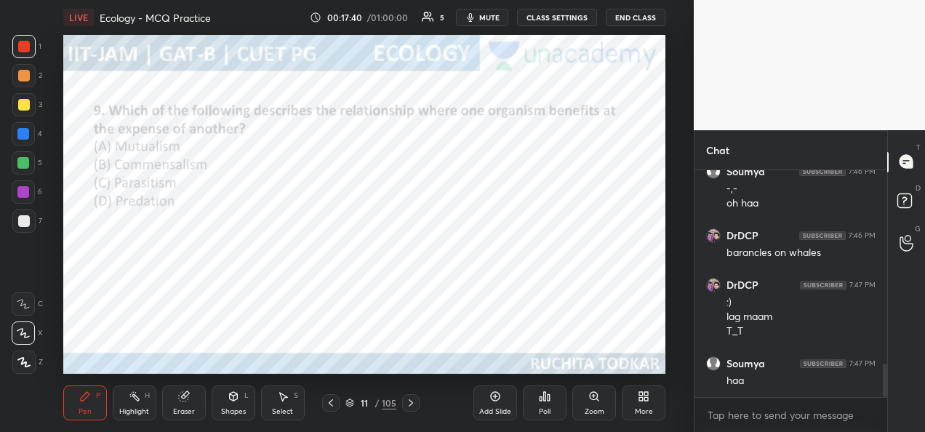
click at [410, 406] on icon at bounding box center [411, 403] width 12 height 12
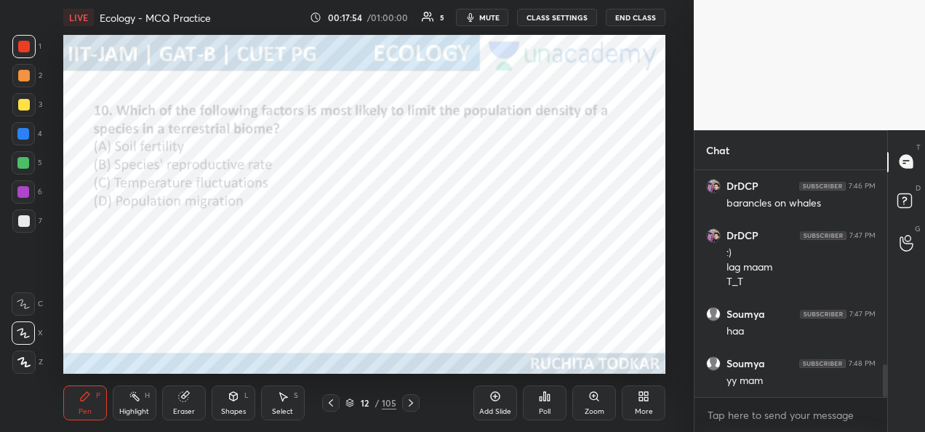
scroll to position [1410, 0]
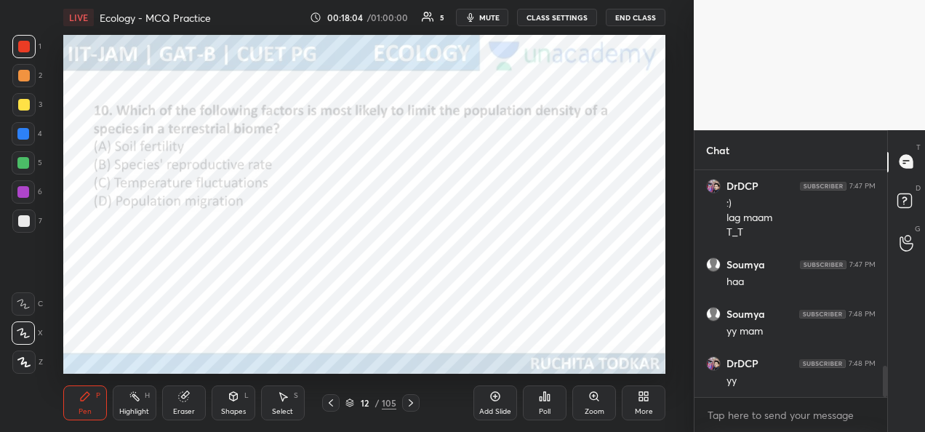
click at [546, 403] on div "Poll" at bounding box center [545, 402] width 44 height 35
click at [541, 403] on div "Poll" at bounding box center [545, 402] width 44 height 35
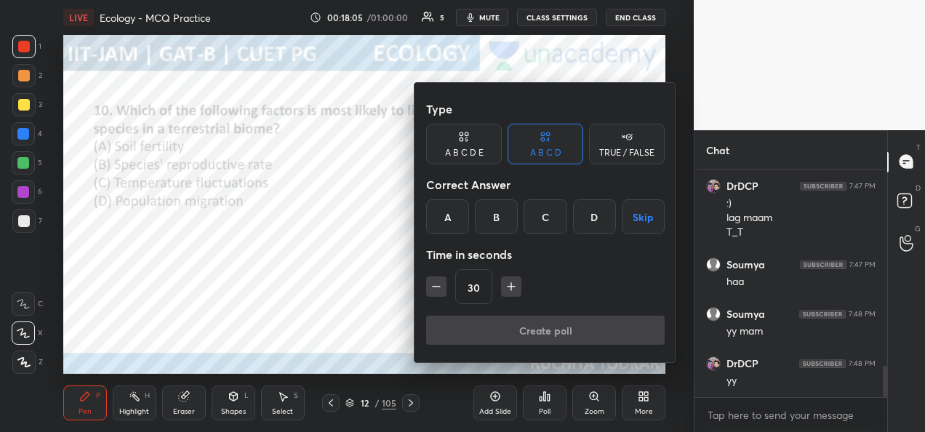
click at [445, 224] on div "A" at bounding box center [447, 216] width 43 height 35
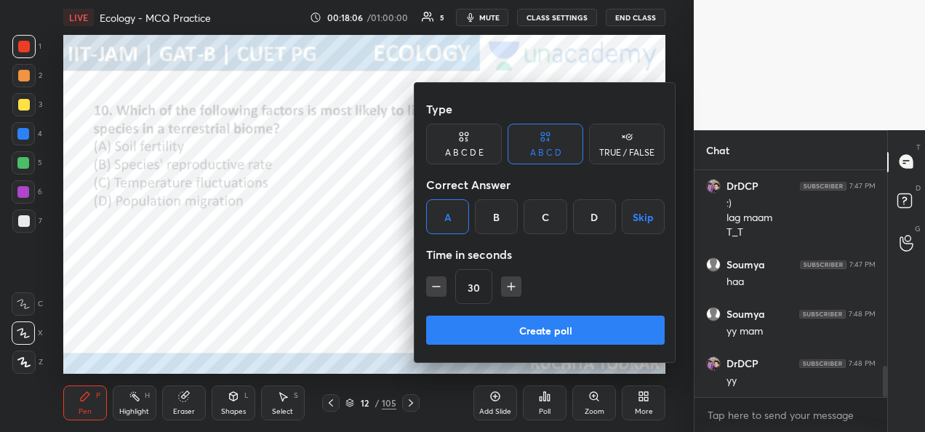
click at [507, 332] on button "Create poll" at bounding box center [545, 329] width 238 height 29
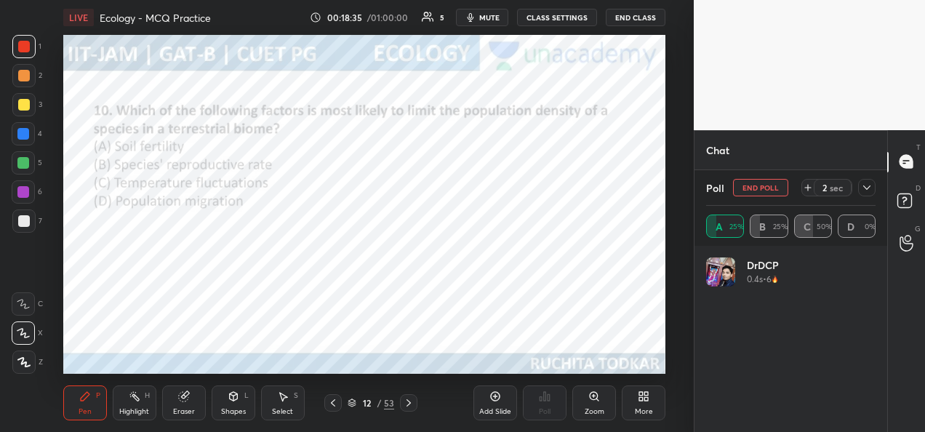
scroll to position [1513, 0]
click at [866, 188] on icon at bounding box center [867, 188] width 12 height 12
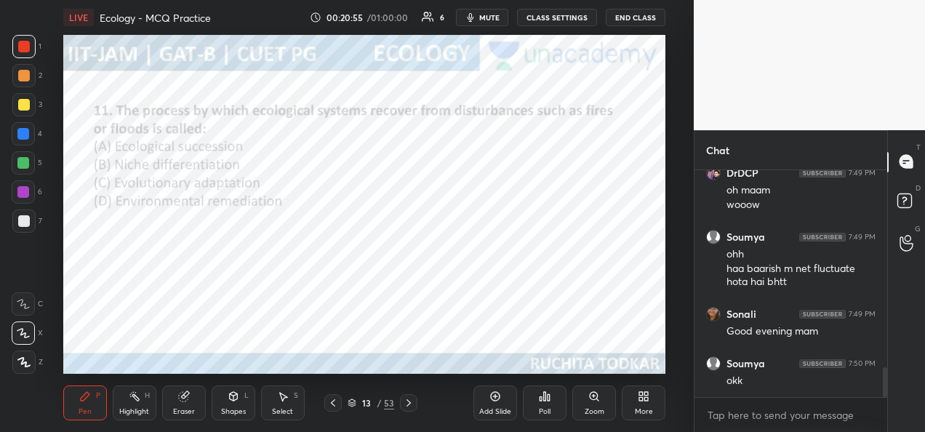
click at [545, 411] on div "Poll" at bounding box center [545, 411] width 12 height 7
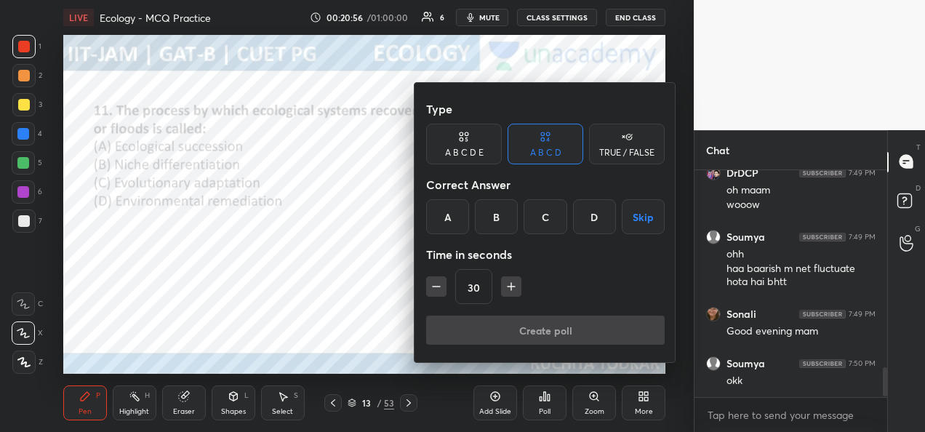
scroll to position [1563, 0]
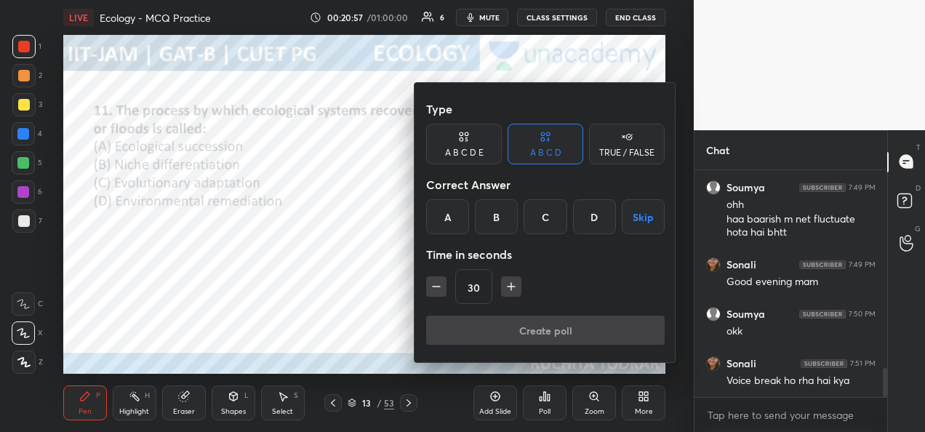
click at [458, 212] on div "A" at bounding box center [447, 216] width 43 height 35
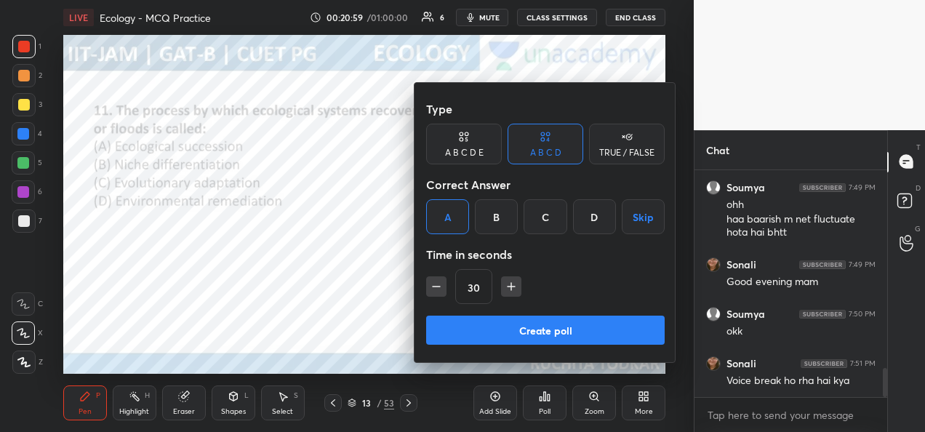
click at [555, 338] on button "Create poll" at bounding box center [545, 329] width 238 height 29
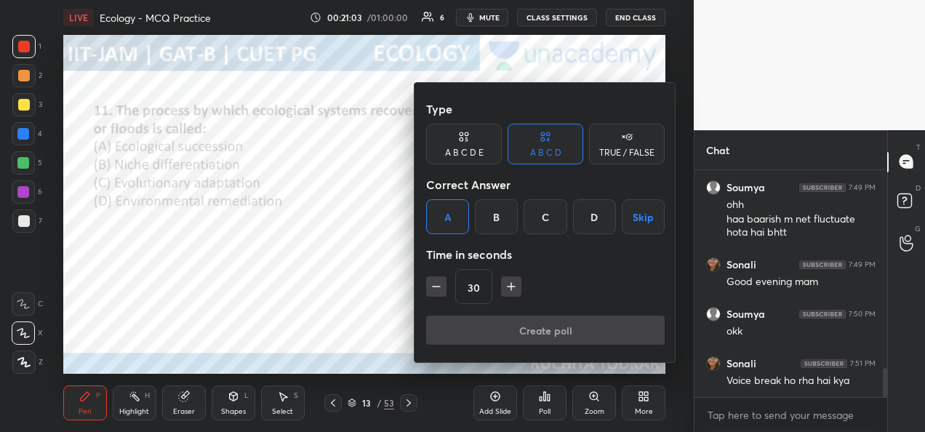
click at [454, 331] on div "Create poll" at bounding box center [545, 332] width 238 height 35
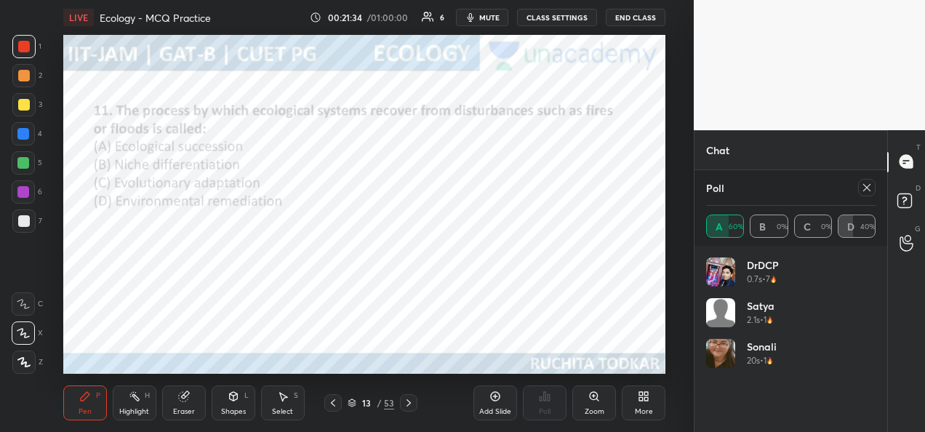
scroll to position [1750, 0]
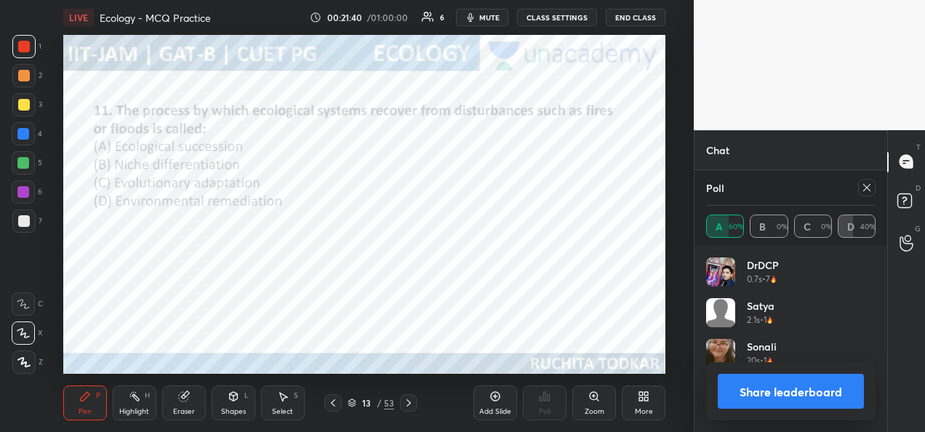
click at [757, 390] on button "Share leaderboard" at bounding box center [790, 391] width 146 height 35
type textarea "x"
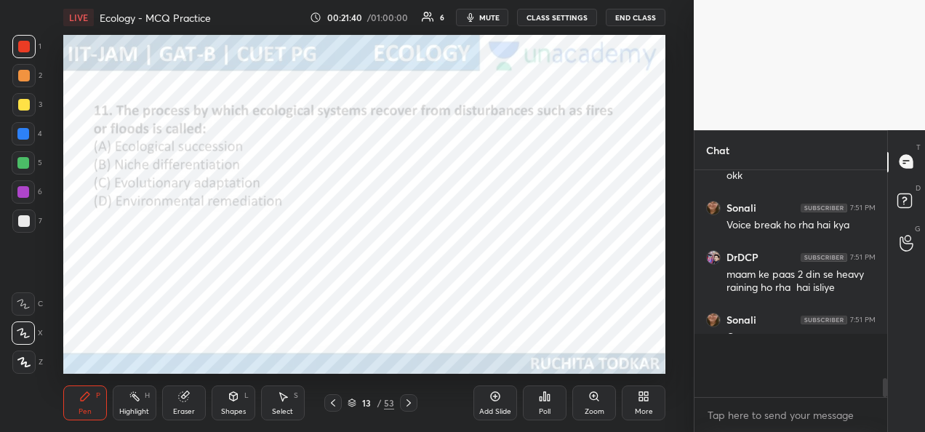
scroll to position [218, 188]
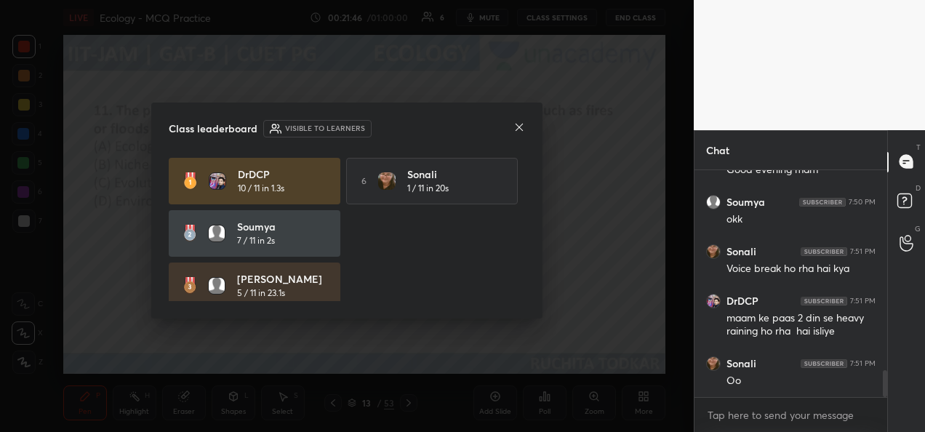
click at [516, 129] on icon at bounding box center [519, 127] width 12 height 12
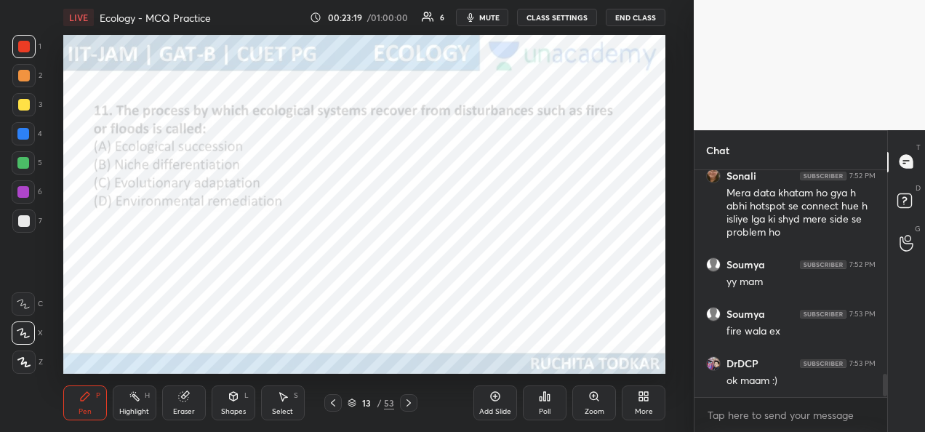
scroll to position [2037, 0]
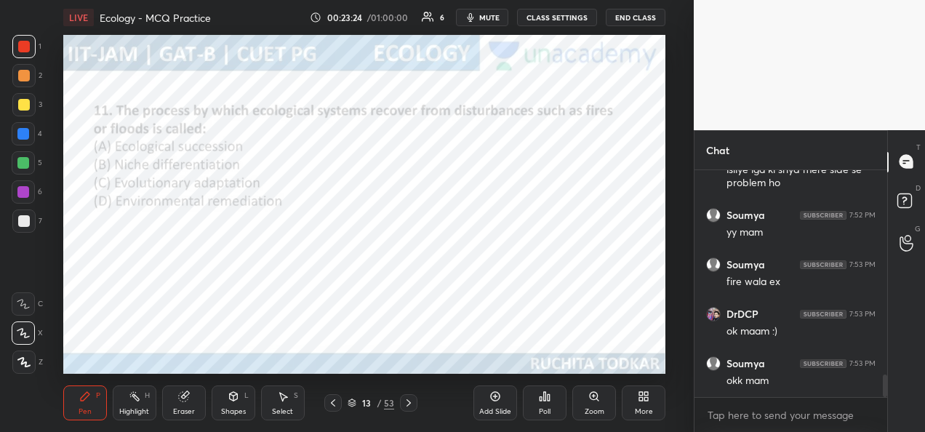
click at [406, 406] on icon at bounding box center [408, 402] width 4 height 7
click at [409, 406] on icon at bounding box center [409, 403] width 12 height 12
click at [417, 408] on div at bounding box center [408, 402] width 17 height 17
click at [409, 401] on icon at bounding box center [408, 402] width 4 height 7
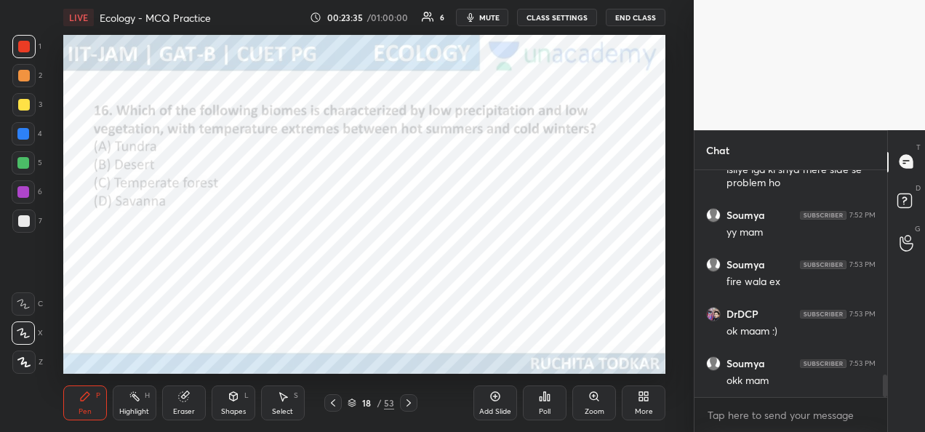
click at [408, 404] on icon at bounding box center [408, 402] width 4 height 7
click at [405, 401] on icon at bounding box center [409, 403] width 12 height 12
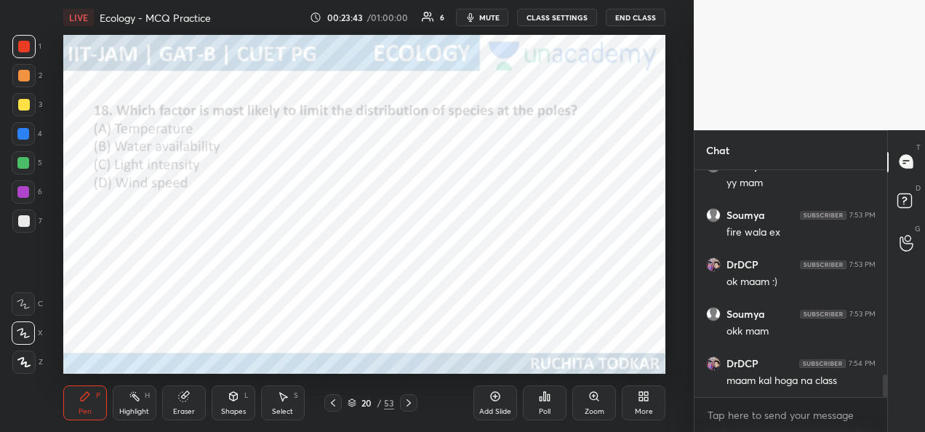
click at [411, 404] on icon at bounding box center [409, 403] width 12 height 12
click at [406, 406] on icon at bounding box center [409, 403] width 12 height 12
click at [355, 401] on icon at bounding box center [351, 401] width 7 height 4
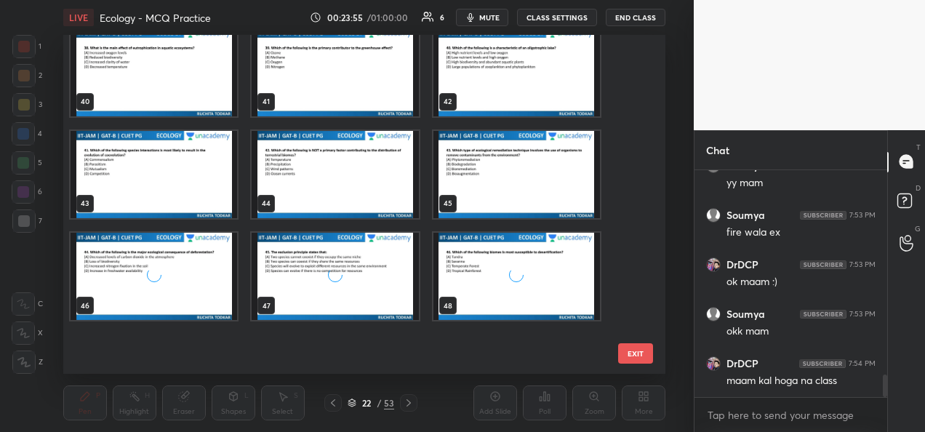
scroll to position [1496, 0]
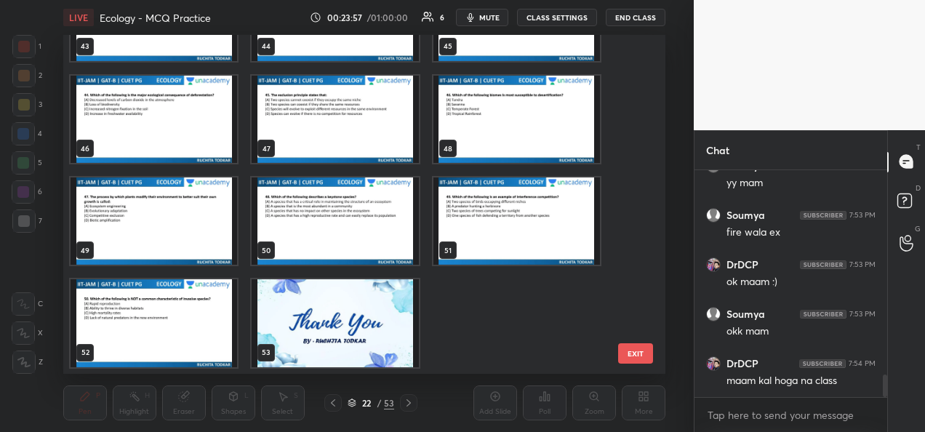
click at [382, 345] on img "grid" at bounding box center [335, 322] width 166 height 87
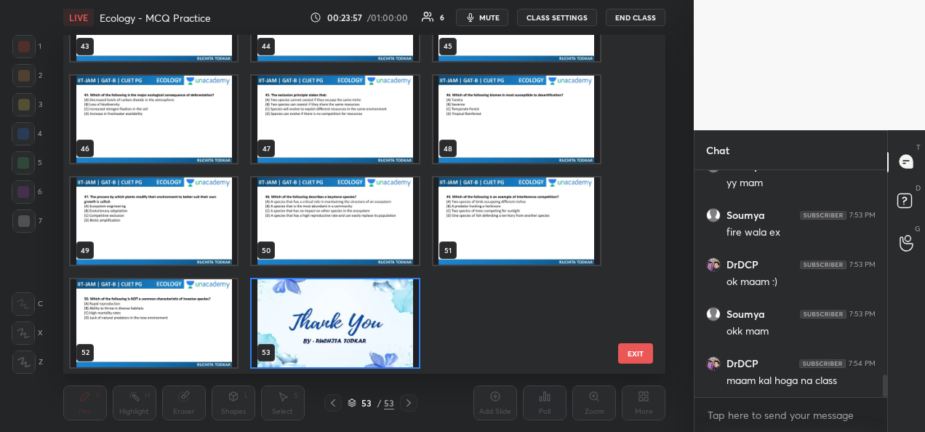
click at [379, 347] on img "grid" at bounding box center [335, 322] width 166 height 87
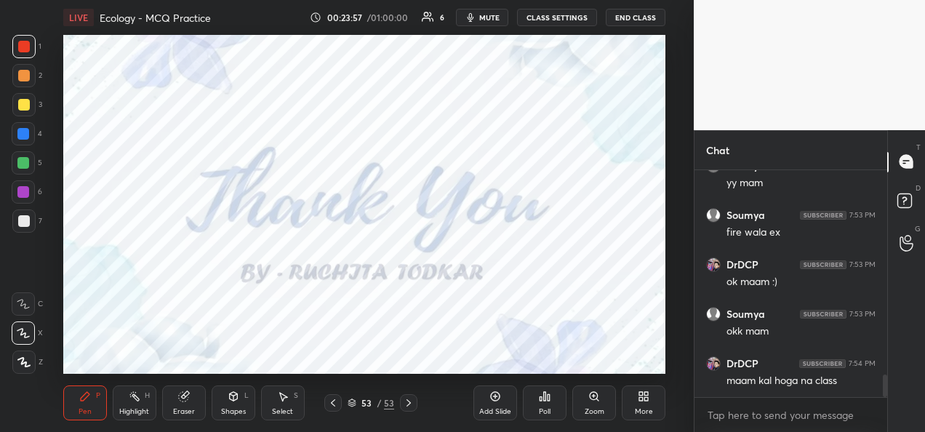
click at [381, 348] on img "grid" at bounding box center [335, 322] width 166 height 87
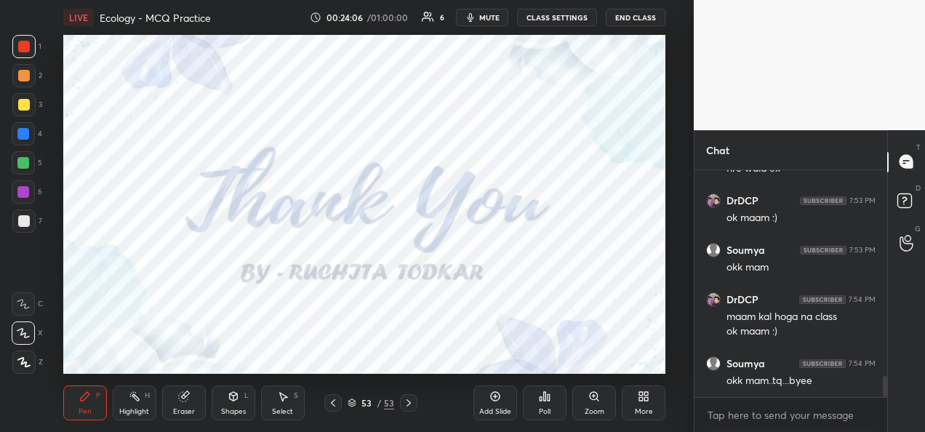
scroll to position [2200, 0]
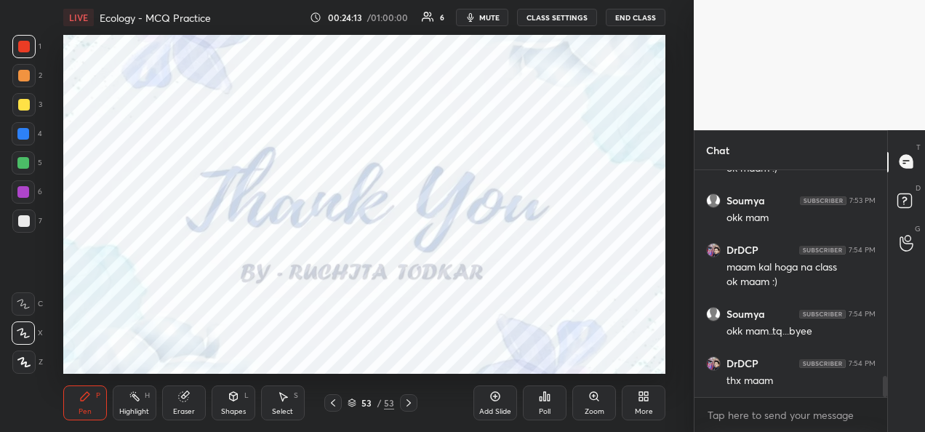
click at [582, 17] on button "CLASS SETTINGS" at bounding box center [557, 17] width 80 height 17
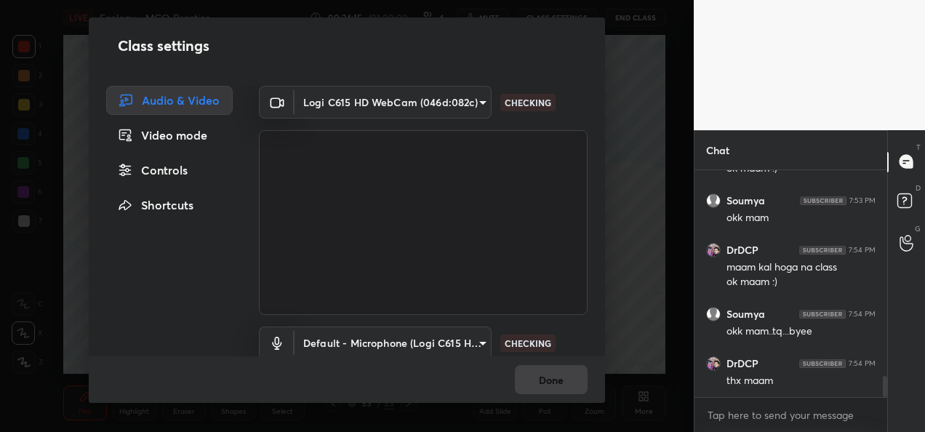
click at [414, 100] on body "1 2 3 4 5 6 7 C X Z C X Z E E Erase all H H LIVE Ecology - MCQ Practice 00:24:1…" at bounding box center [462, 216] width 925 height 432
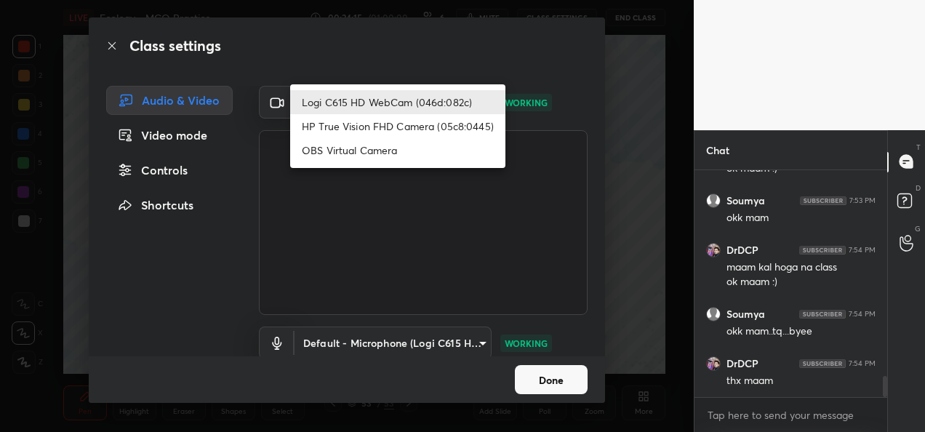
click at [380, 123] on li "HP True Vision FHD Camera (05c8:0445)" at bounding box center [397, 126] width 215 height 24
type input "bcf53276a89e7daf4ffafe53acaefef8a573b71029af250087ced6fea5ab325b"
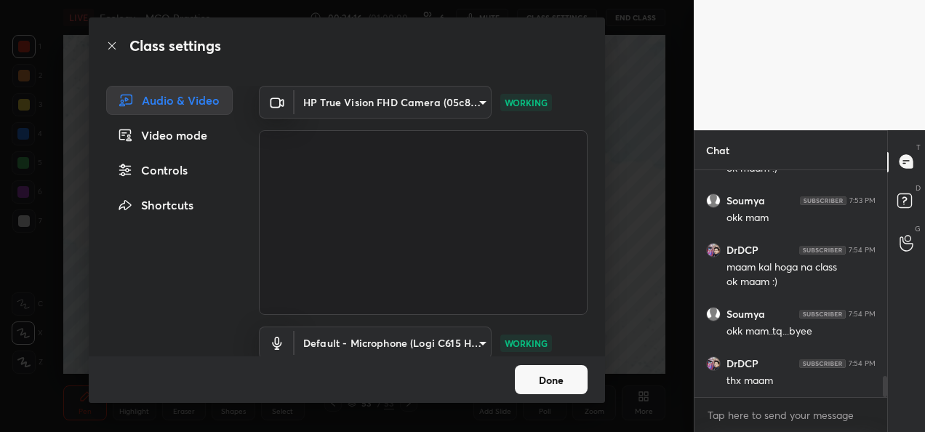
click at [531, 380] on button "Done" at bounding box center [551, 379] width 73 height 29
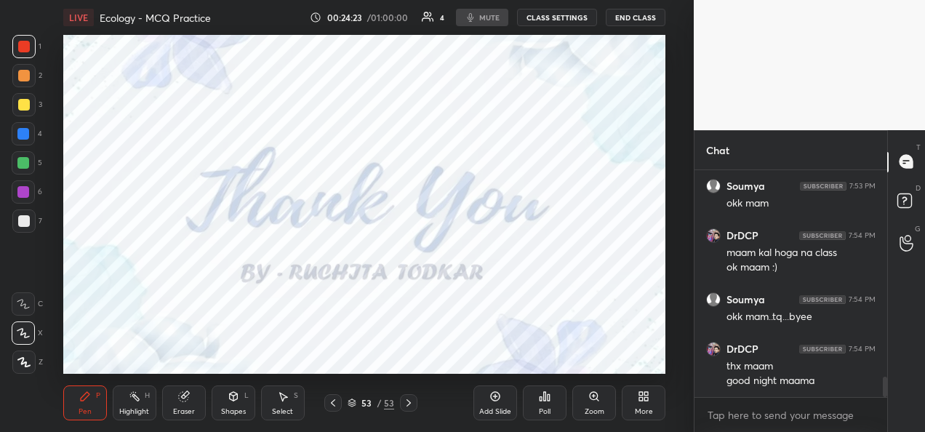
scroll to position [2264, 0]
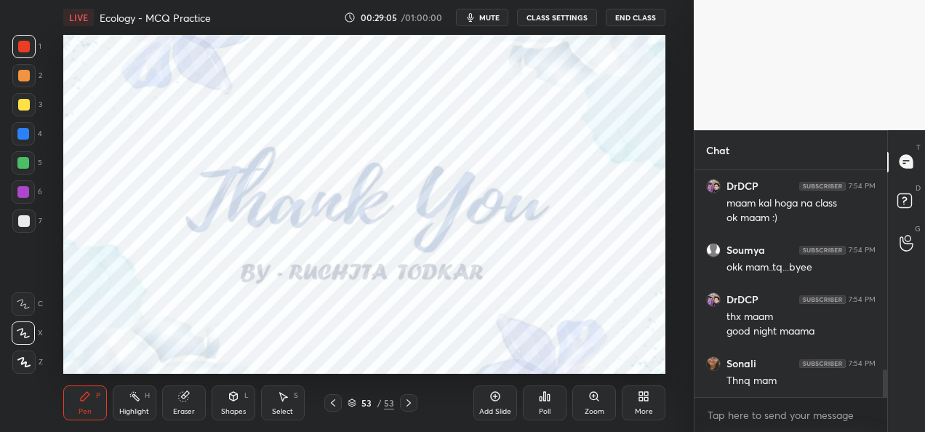
scroll to position [339, 635]
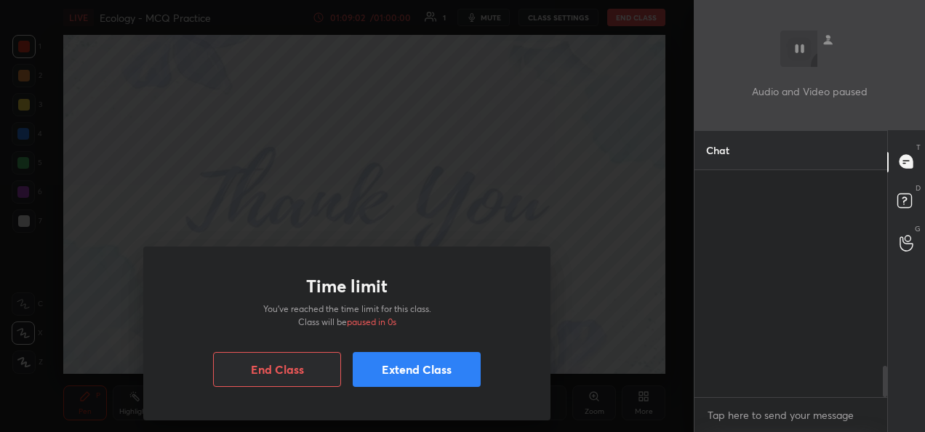
scroll to position [1620, 0]
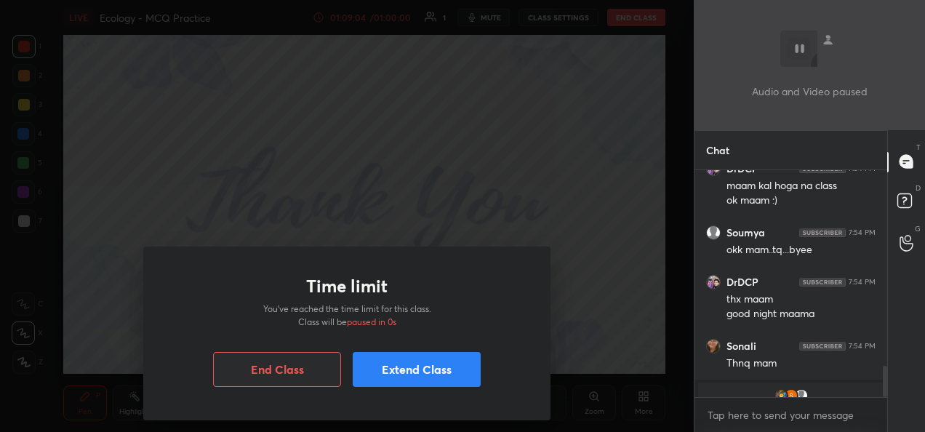
click at [305, 361] on button "End Class" at bounding box center [277, 369] width 128 height 35
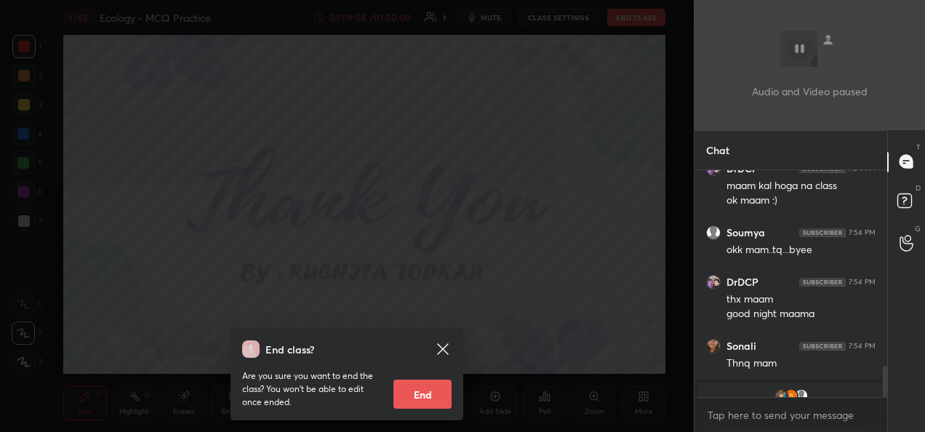
click at [430, 387] on button "End" at bounding box center [422, 393] width 58 height 29
type textarea "x"
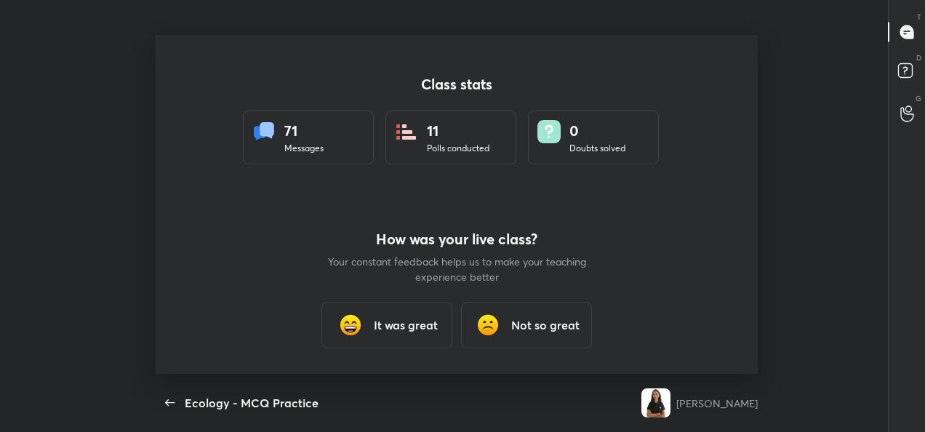
scroll to position [0, 0]
